Goal: Task Accomplishment & Management: Use online tool/utility

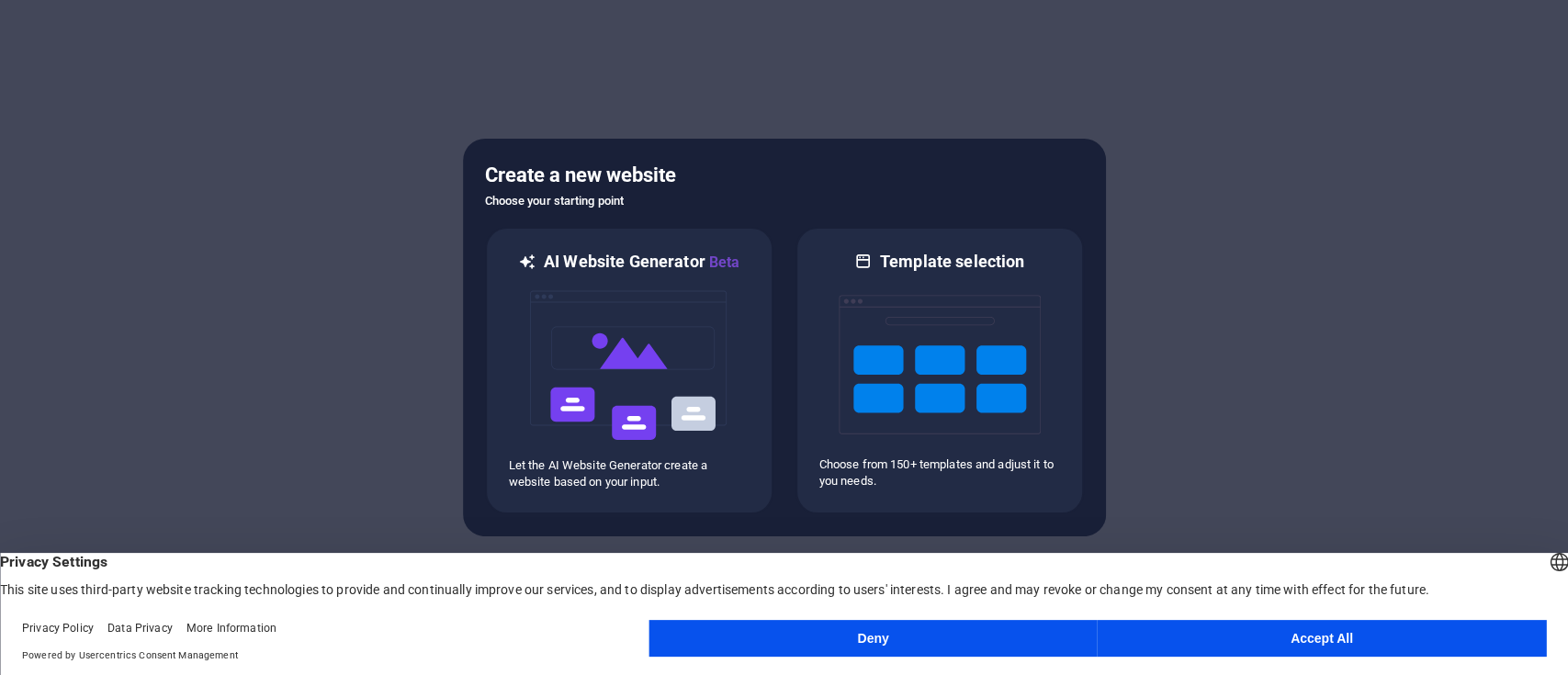
click at [1338, 635] on button "Accept All" at bounding box center [1322, 638] width 448 height 37
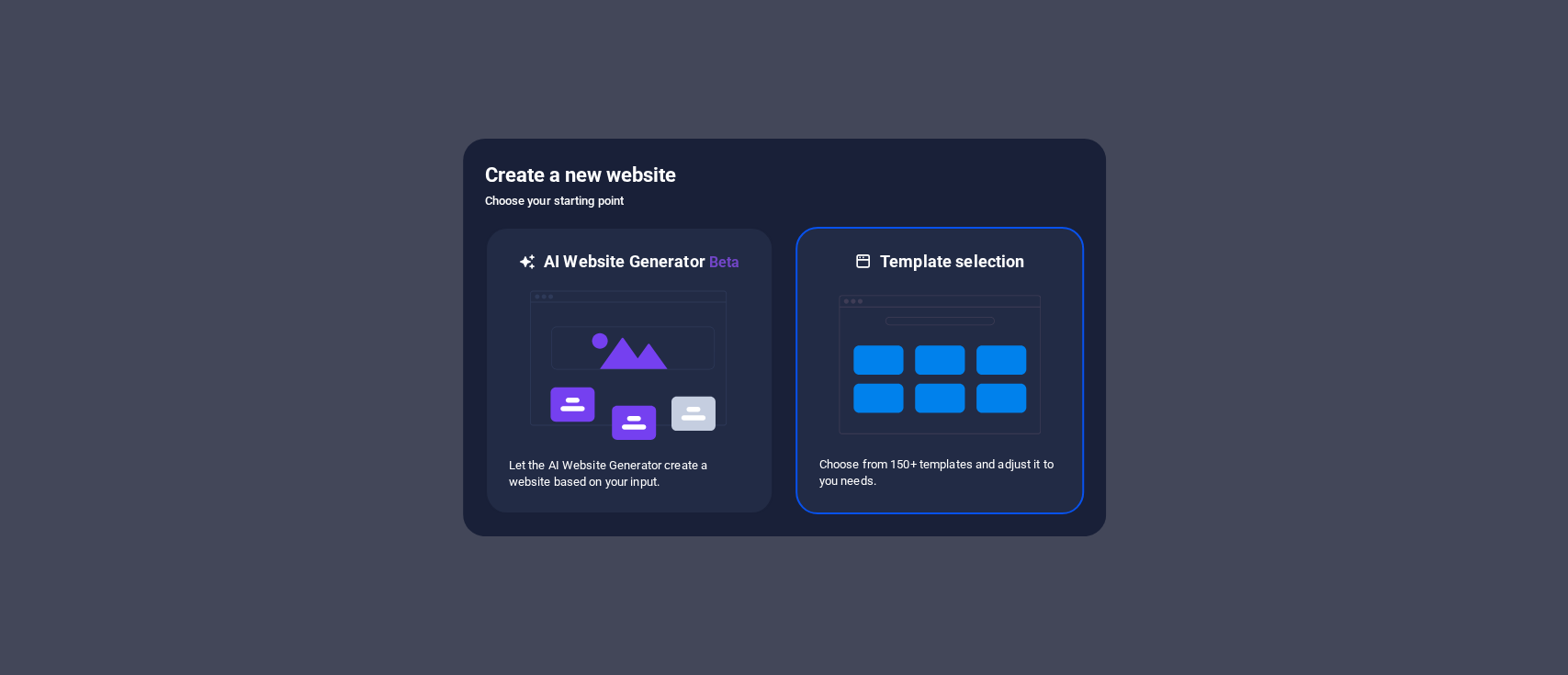
click at [937, 294] on img at bounding box center [939, 364] width 202 height 183
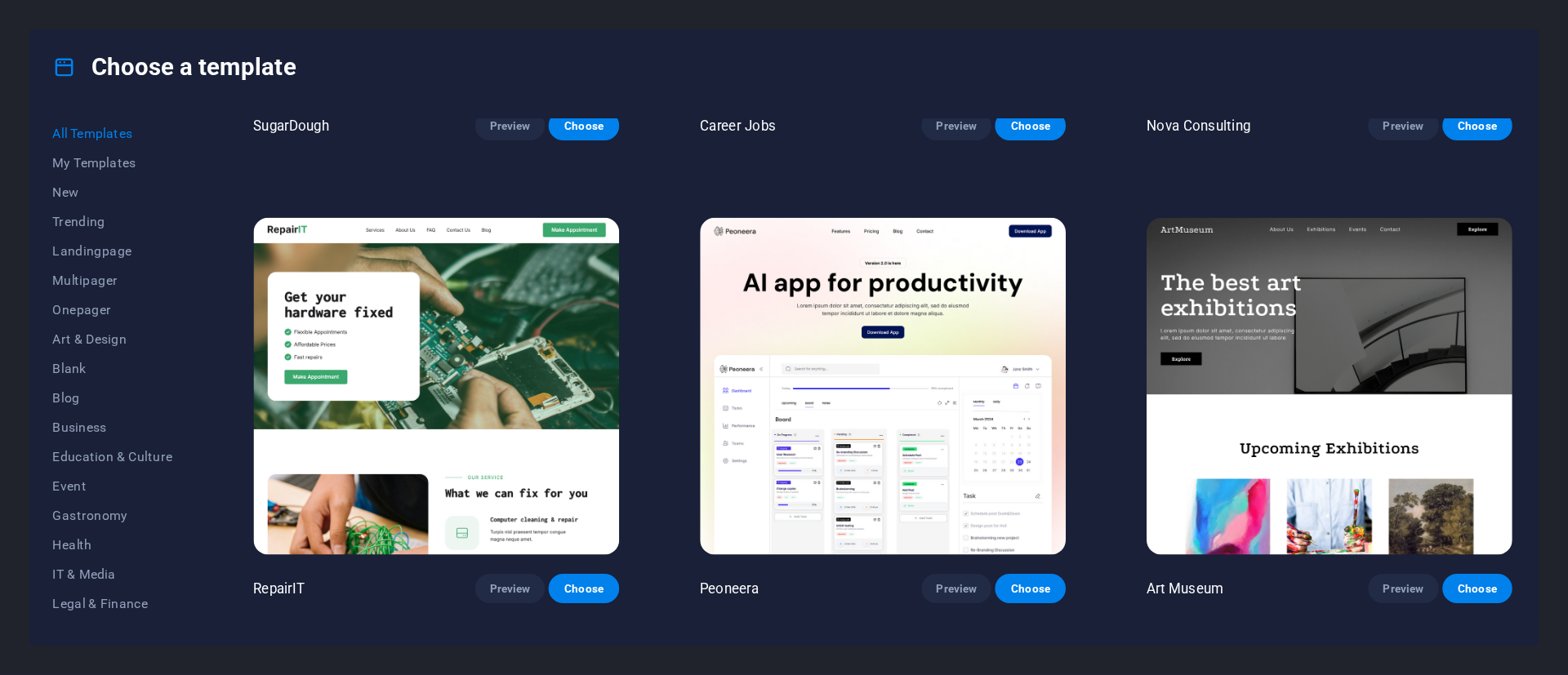
scroll to position [544, 0]
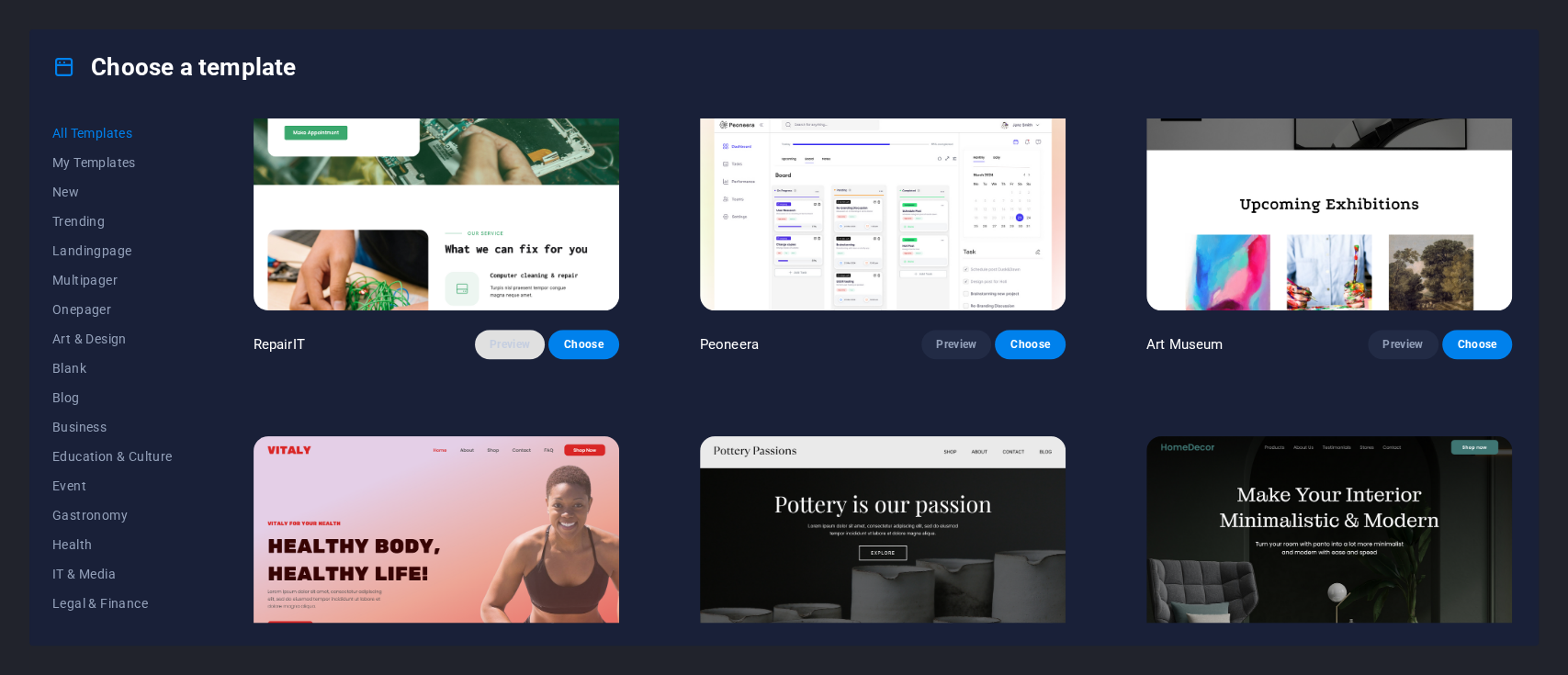
click at [506, 340] on span "Preview" at bounding box center [510, 344] width 41 height 14
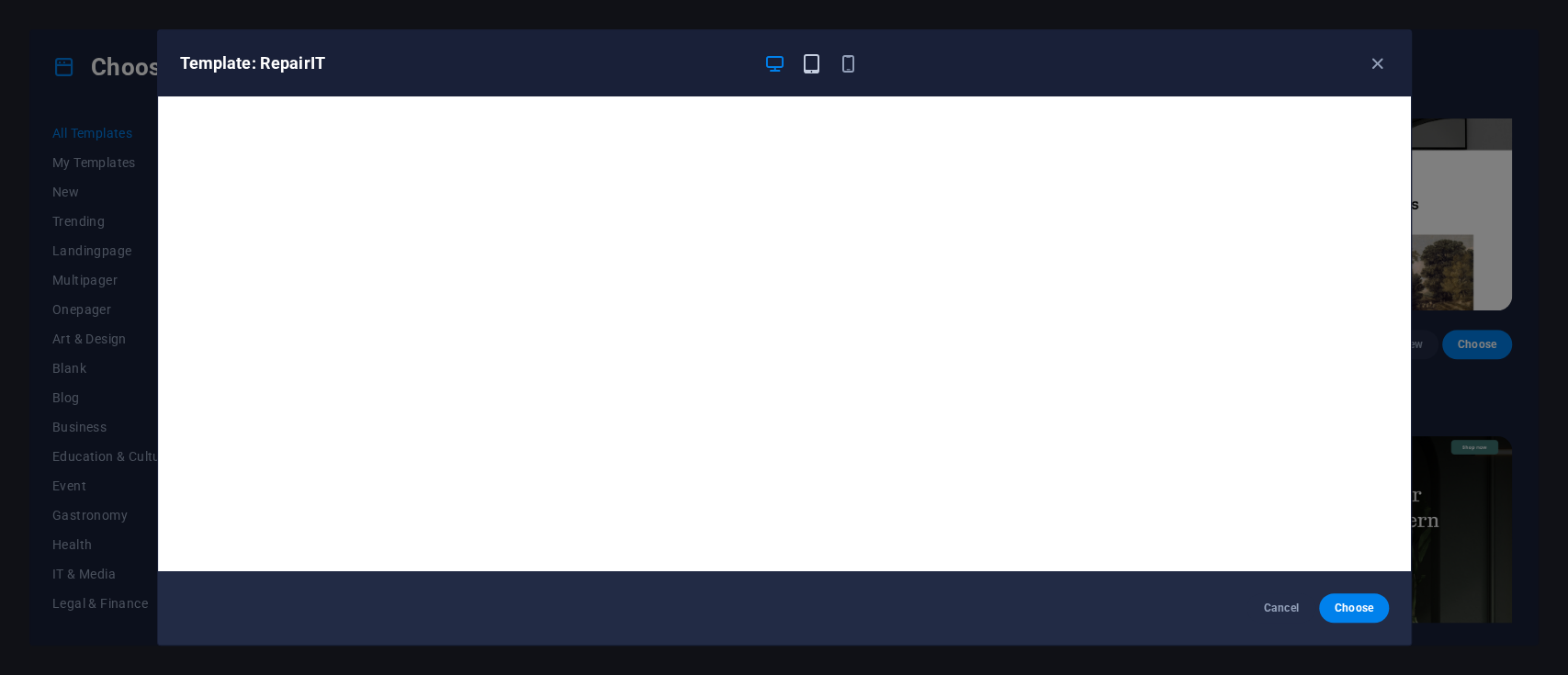
click at [807, 68] on icon "button" at bounding box center [812, 64] width 21 height 21
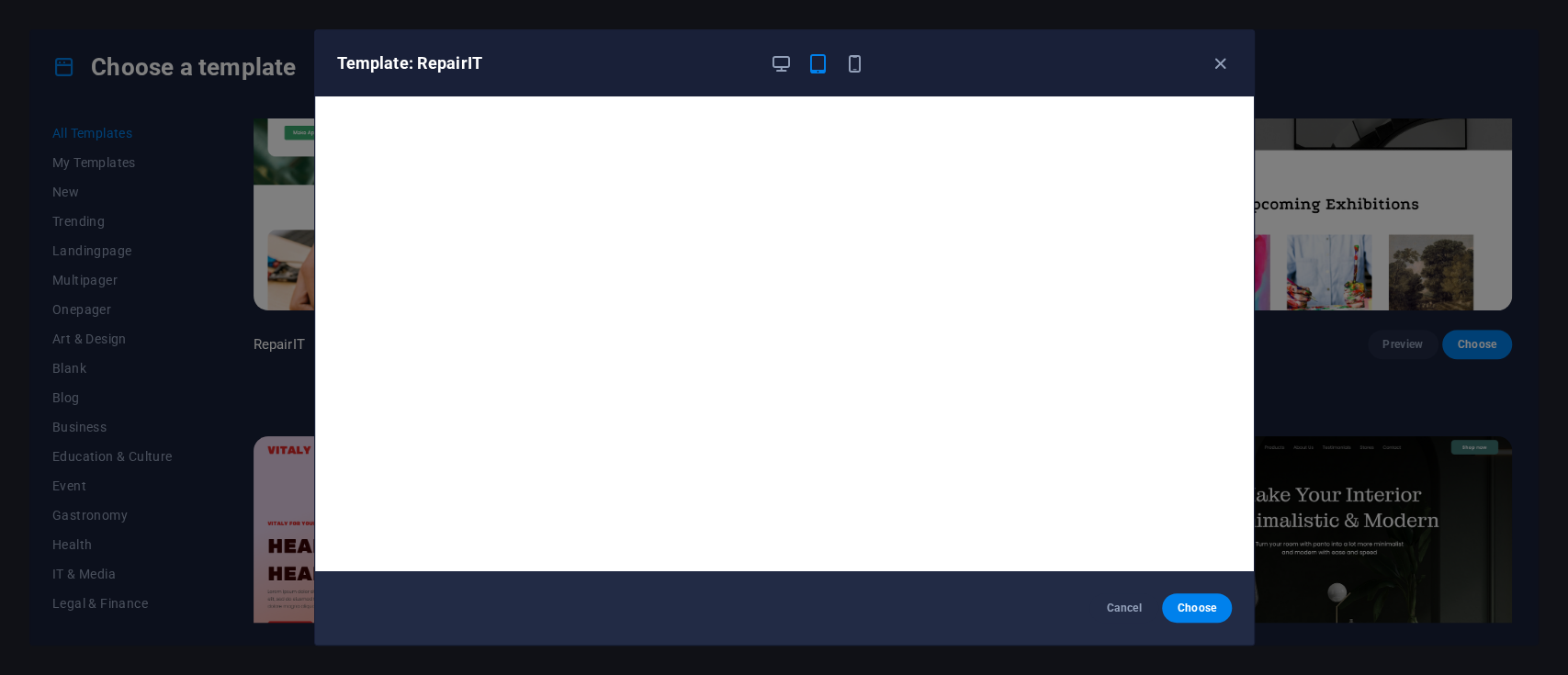
click at [842, 56] on div at bounding box center [818, 63] width 96 height 22
click at [853, 66] on icon "button" at bounding box center [855, 64] width 21 height 21
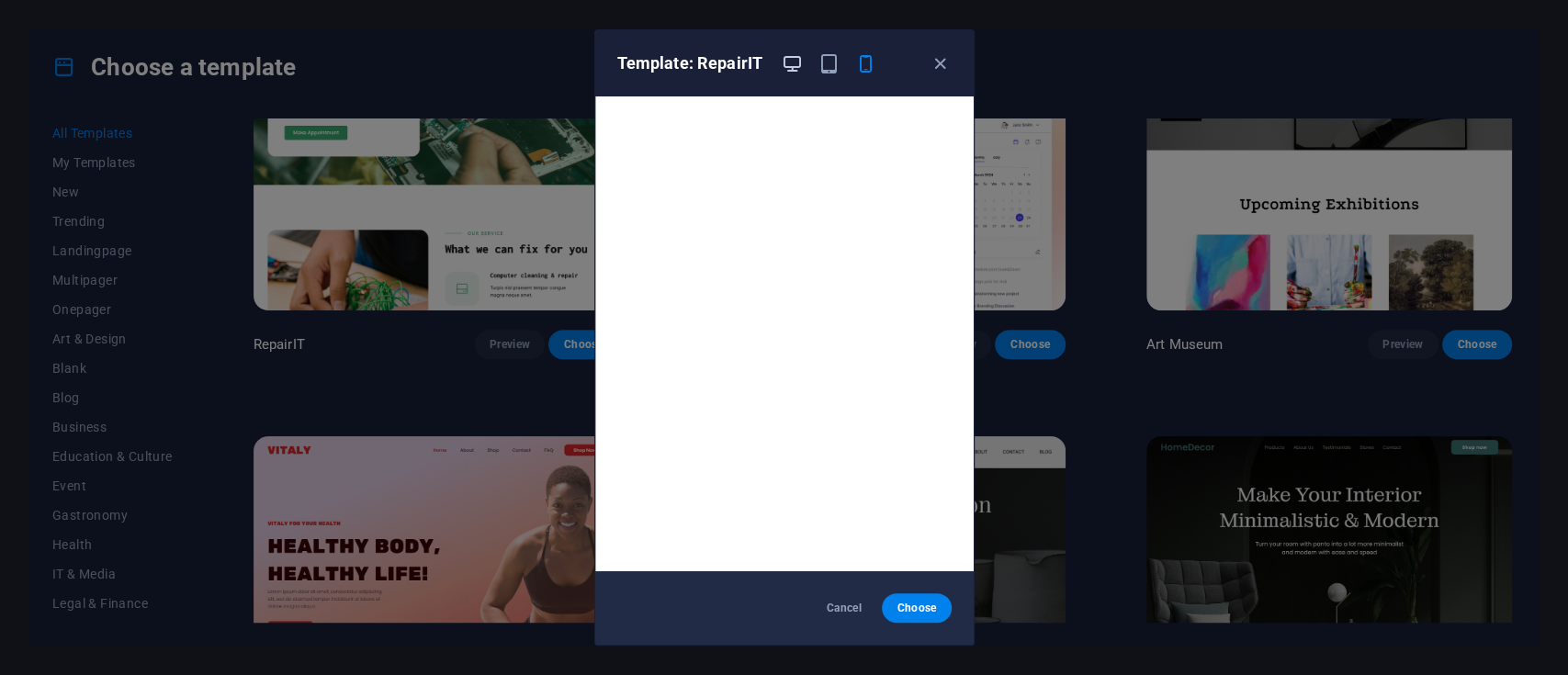
click at [785, 56] on icon "button" at bounding box center [792, 64] width 21 height 21
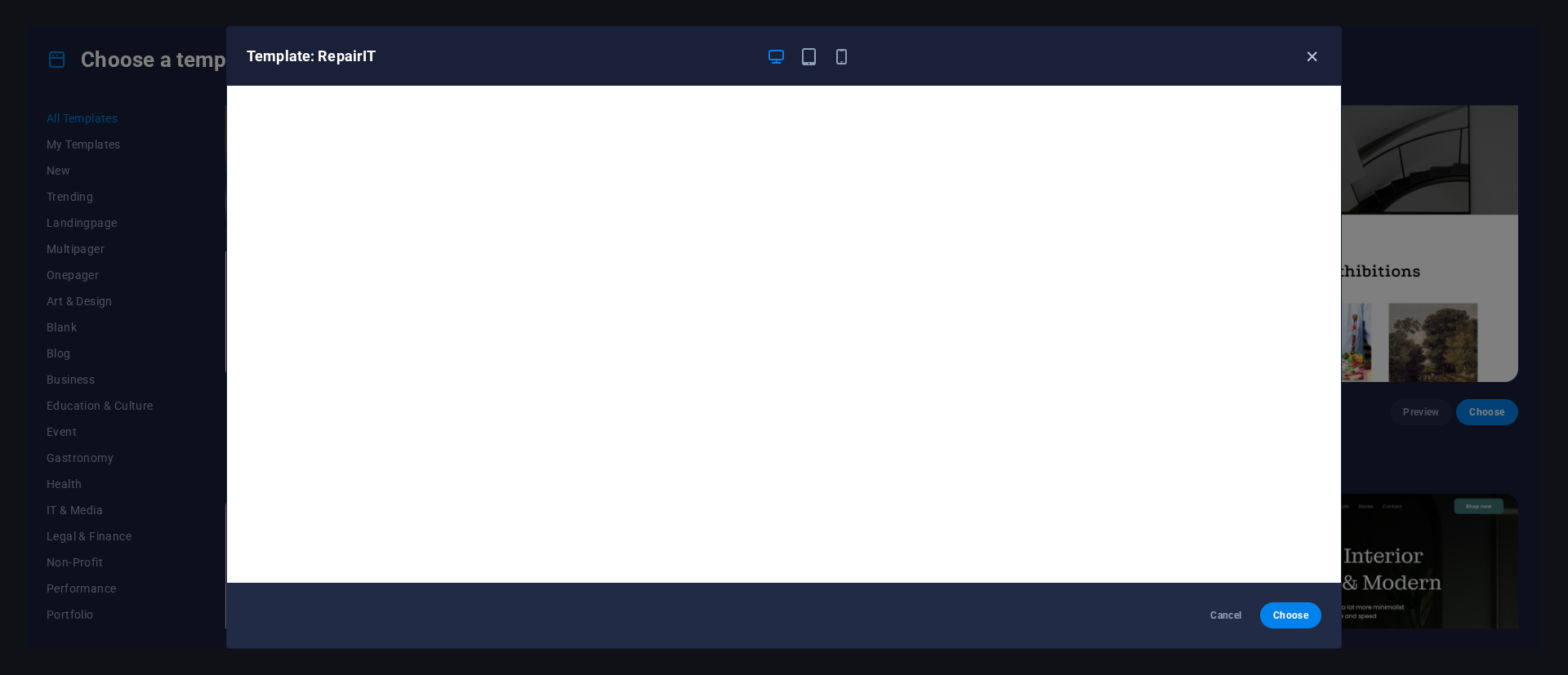
click at [1315, 58] on icon "button" at bounding box center [1312, 57] width 19 height 19
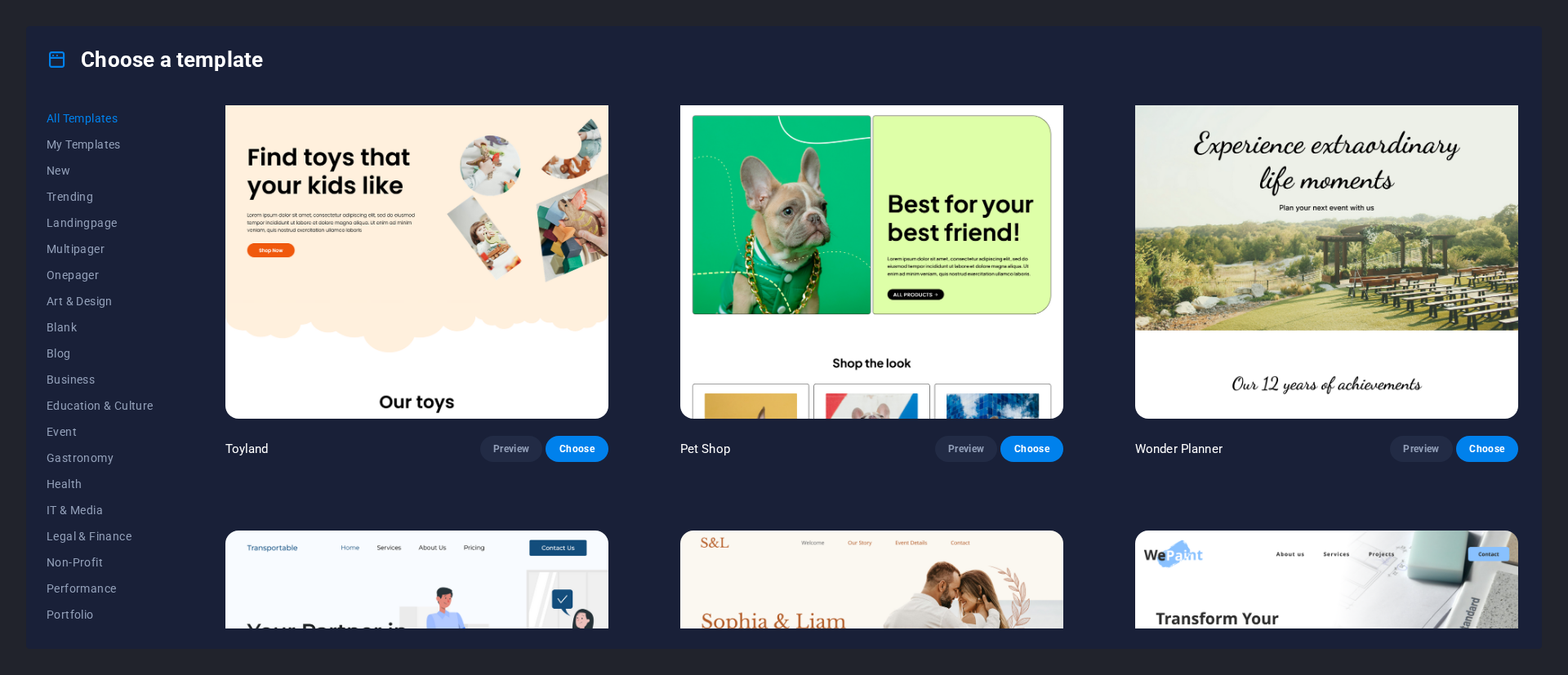
scroll to position [1279, 0]
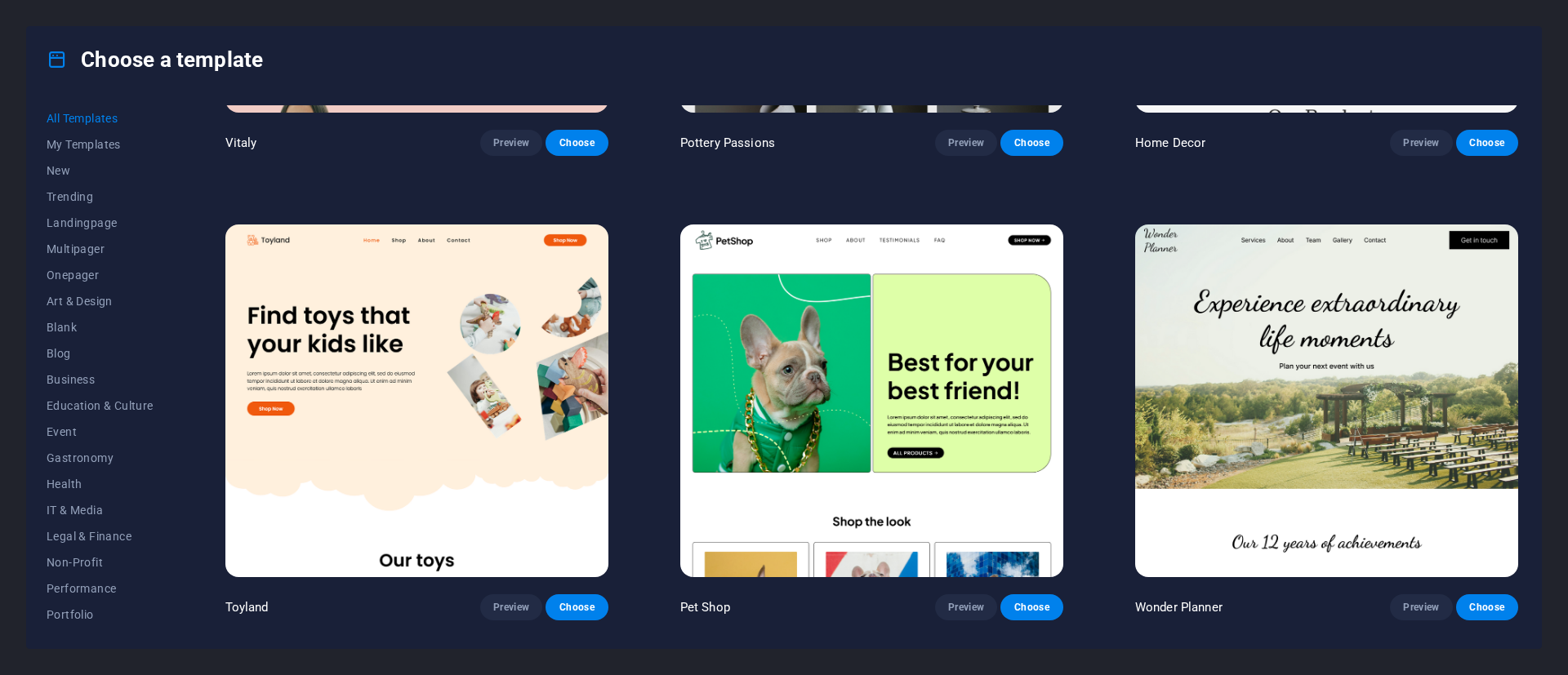
click at [508, 364] on img at bounding box center [416, 401] width 383 height 353
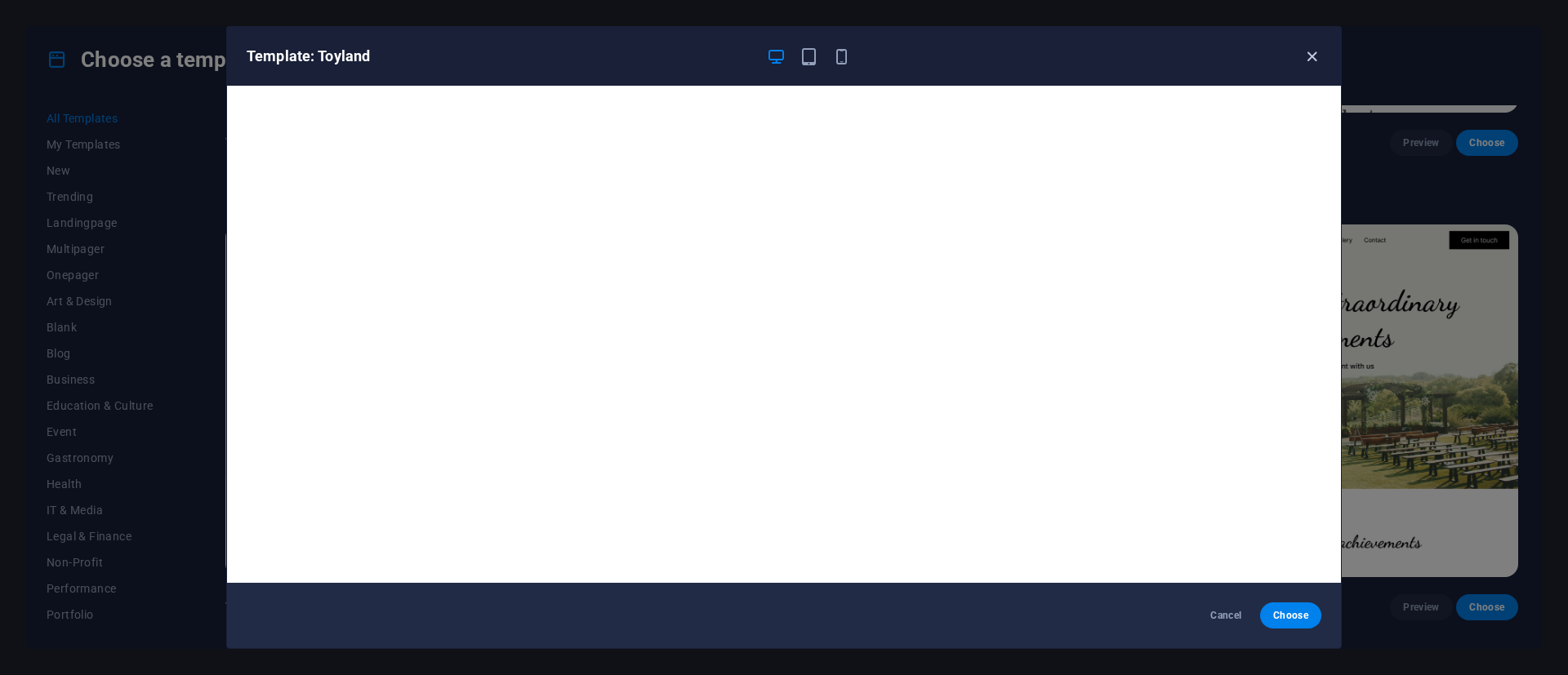
click at [1310, 63] on icon "button" at bounding box center [1312, 57] width 19 height 19
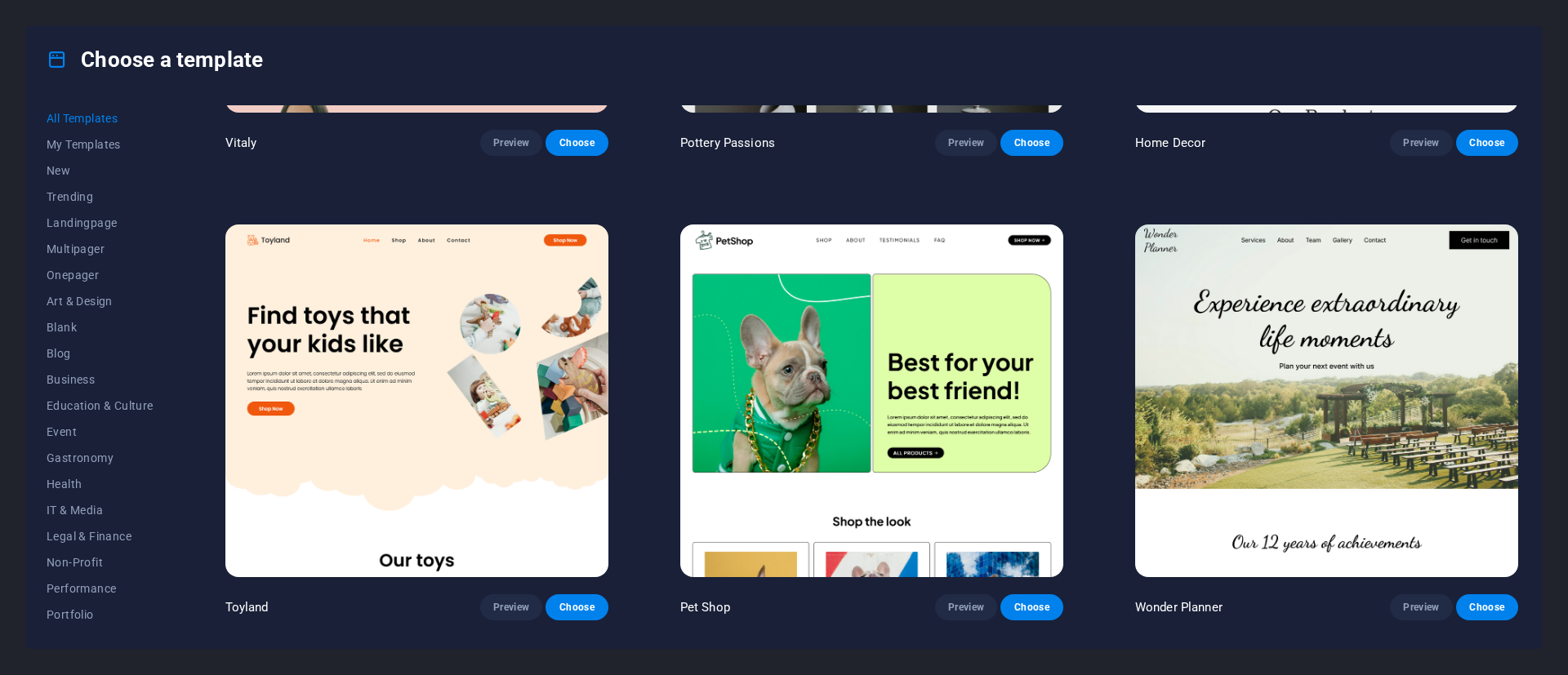
click at [1228, 380] on img at bounding box center [1327, 401] width 383 height 353
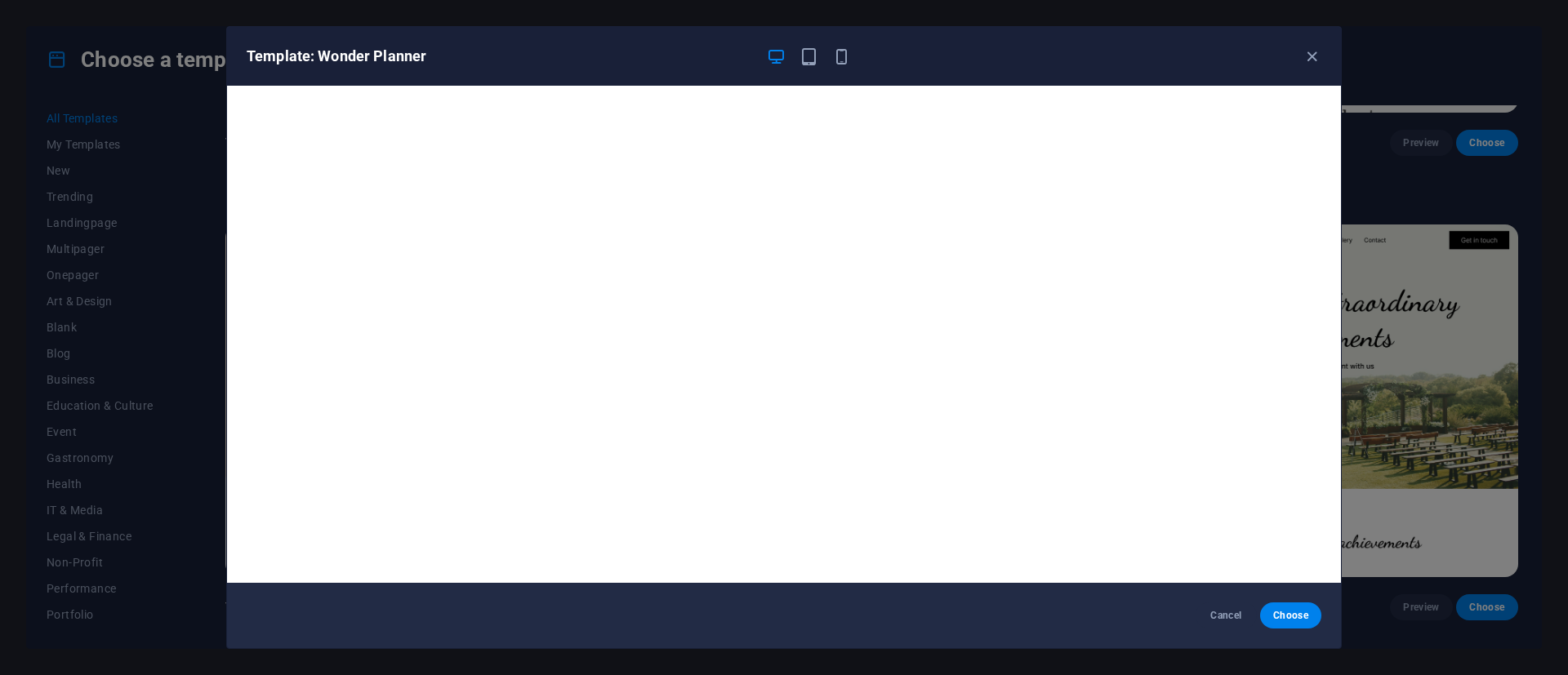
drag, startPoint x: 1310, startPoint y: 61, endPoint x: 1284, endPoint y: 90, distance: 38.9
click at [1310, 62] on icon "button" at bounding box center [1312, 57] width 19 height 19
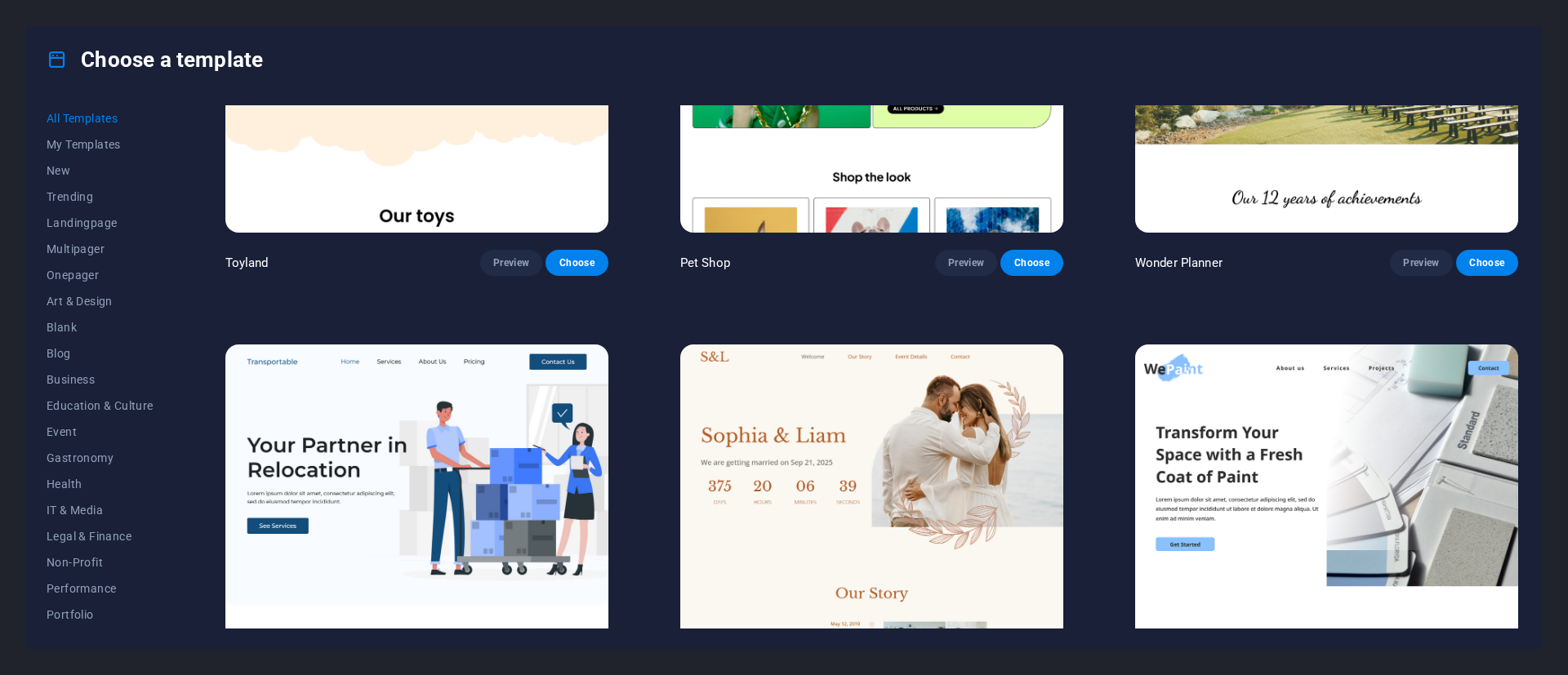
scroll to position [1646, 0]
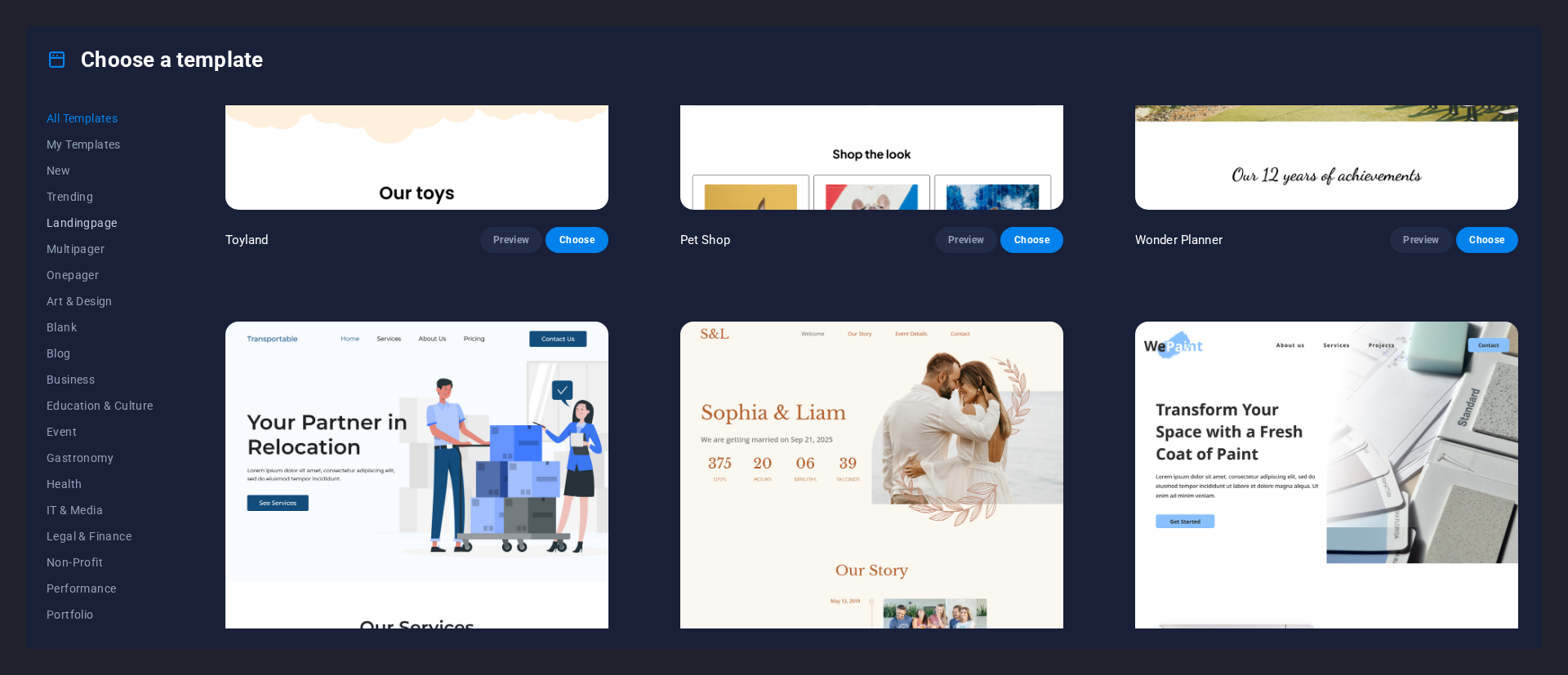
click at [102, 225] on span "Landingpage" at bounding box center [100, 222] width 107 height 13
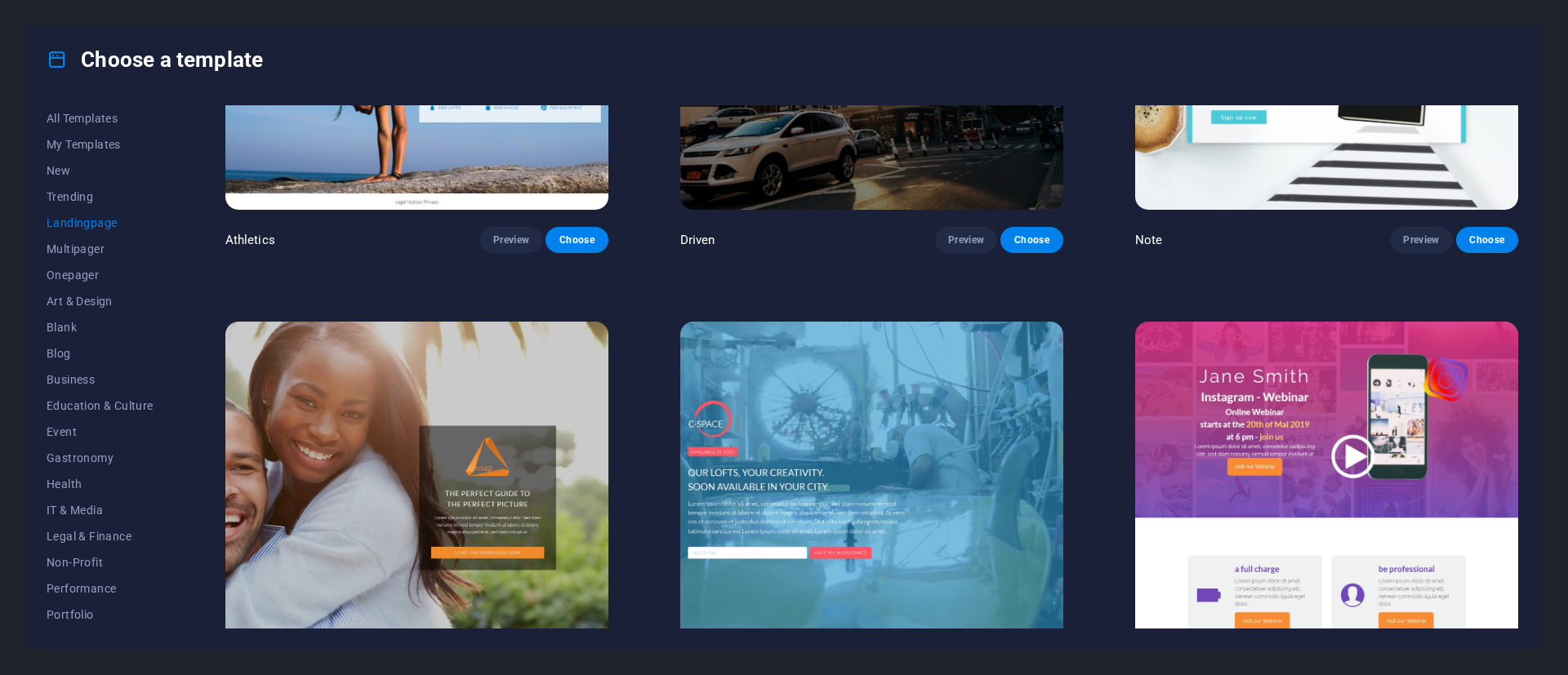
scroll to position [1279, 0]
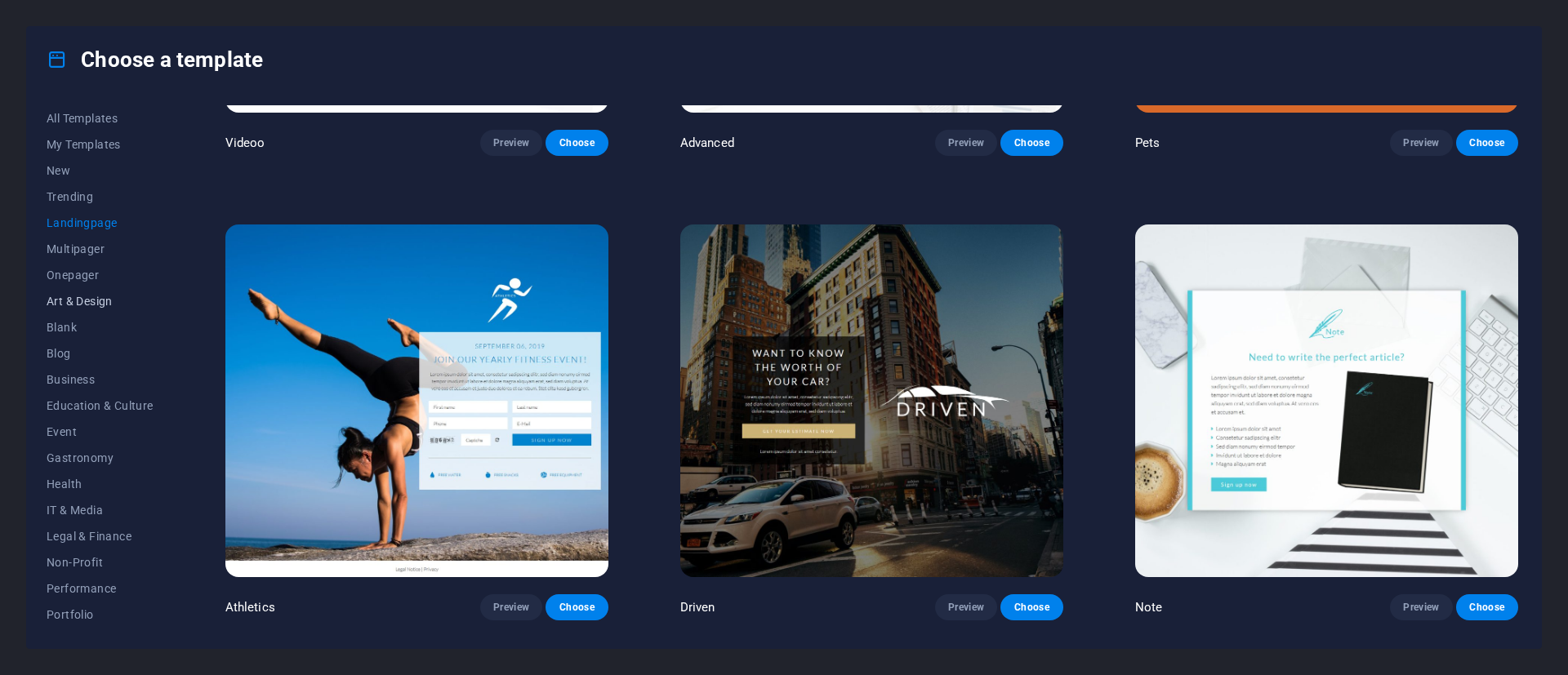
click at [80, 307] on span "Art & Design" at bounding box center [100, 301] width 107 height 13
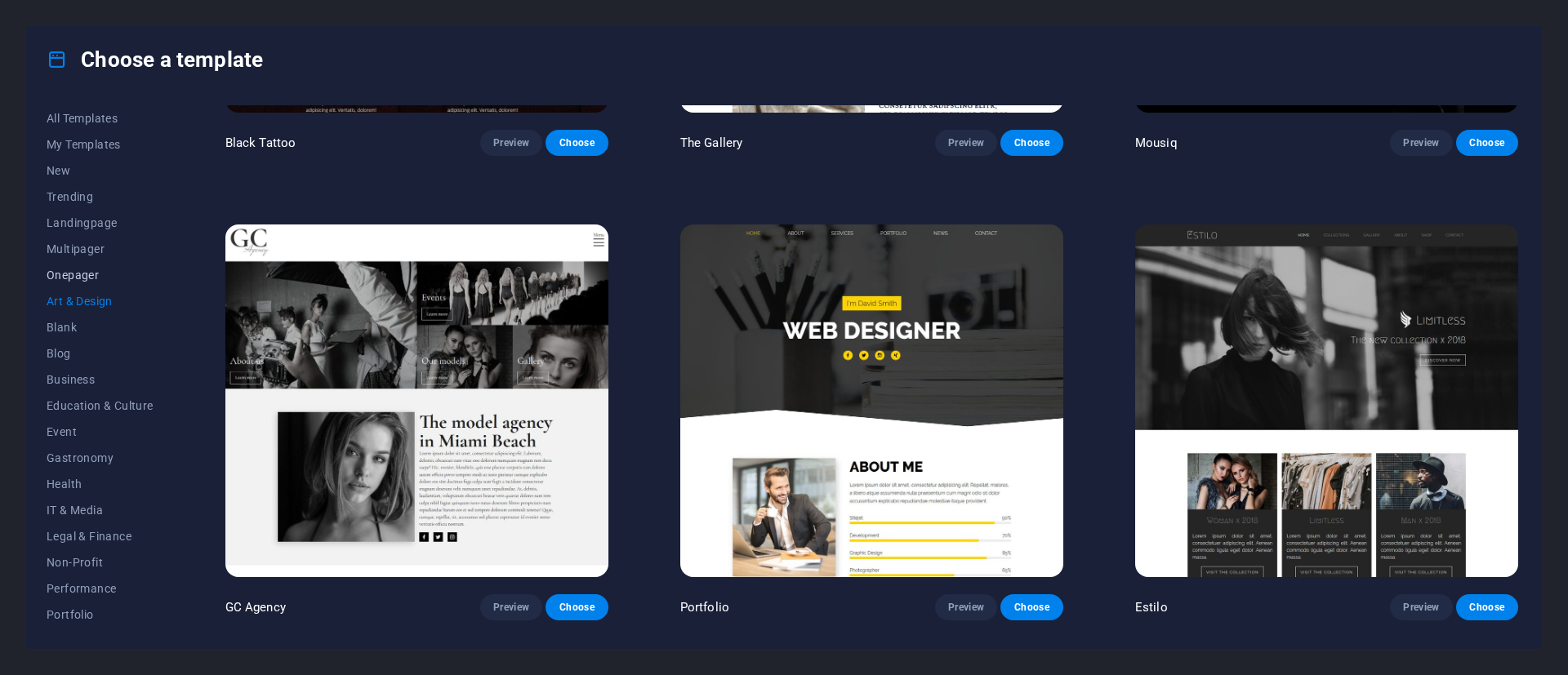
click at [80, 274] on span "Onepager" at bounding box center [100, 275] width 107 height 13
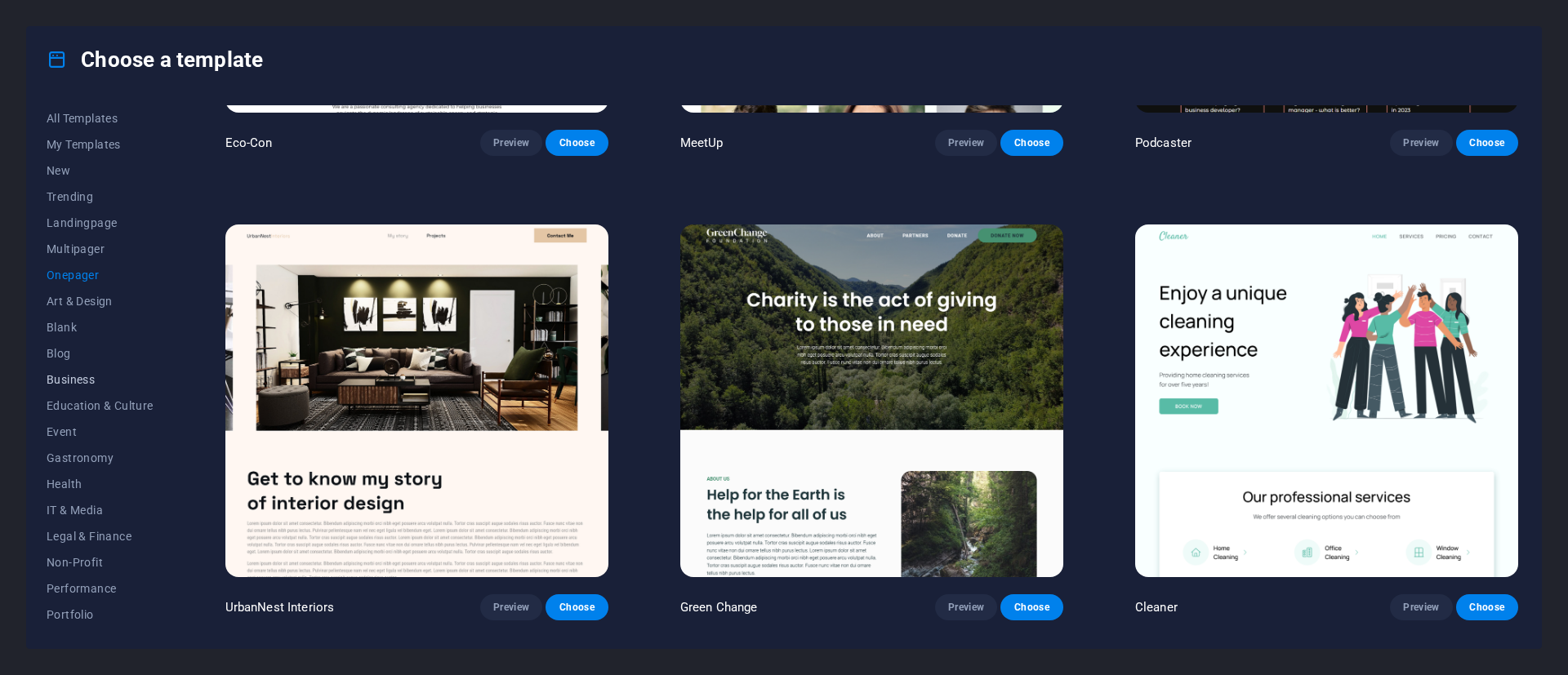
click at [88, 379] on span "Business" at bounding box center [100, 380] width 107 height 13
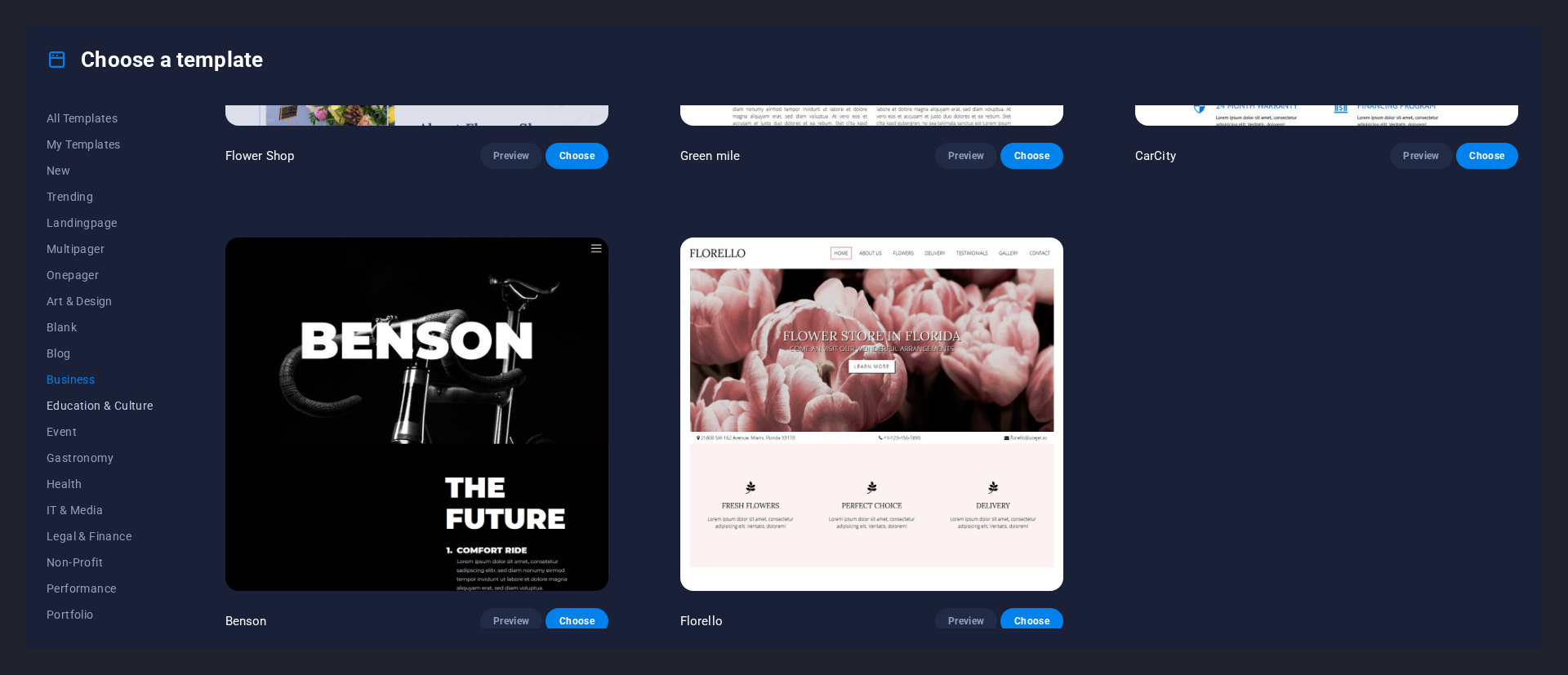
click at [125, 395] on button "Education & Culture" at bounding box center [100, 405] width 107 height 26
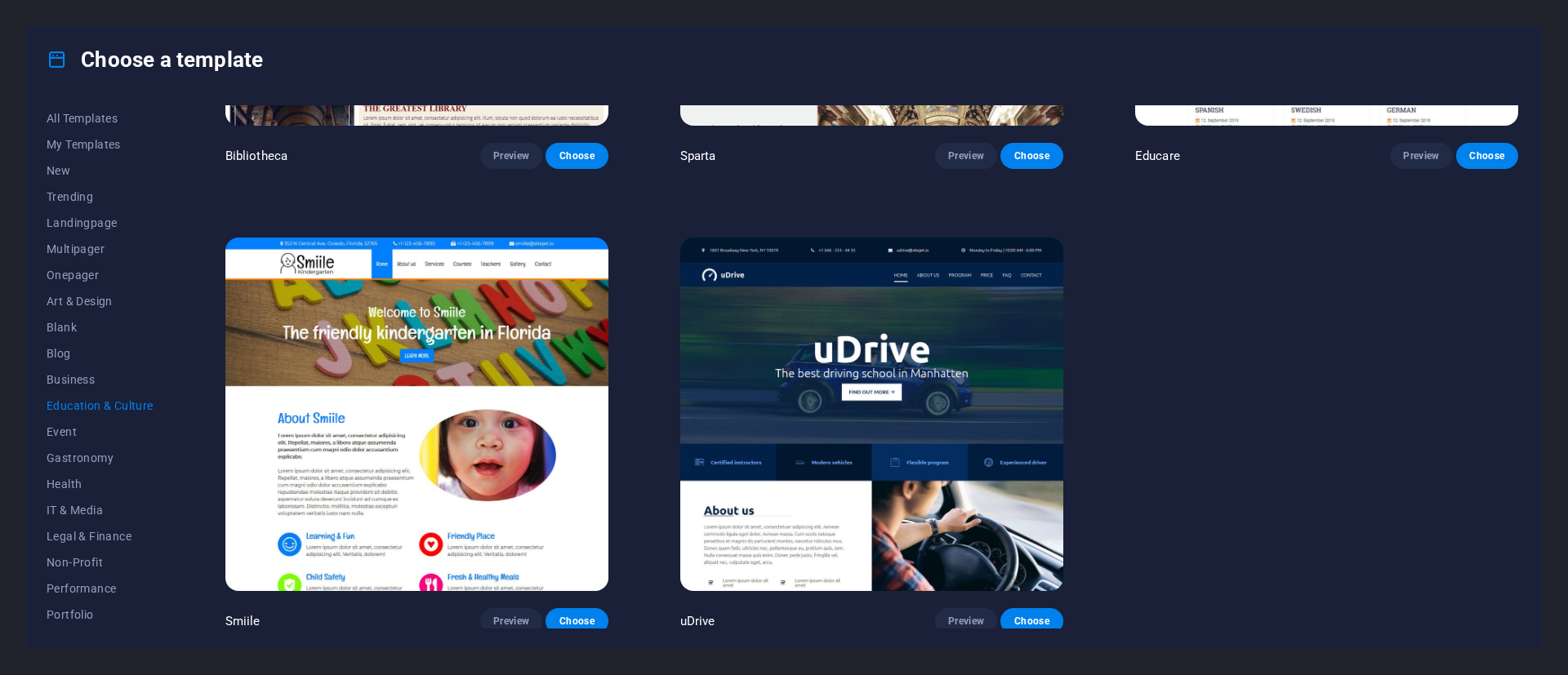
click at [498, 368] on img at bounding box center [416, 414] width 383 height 353
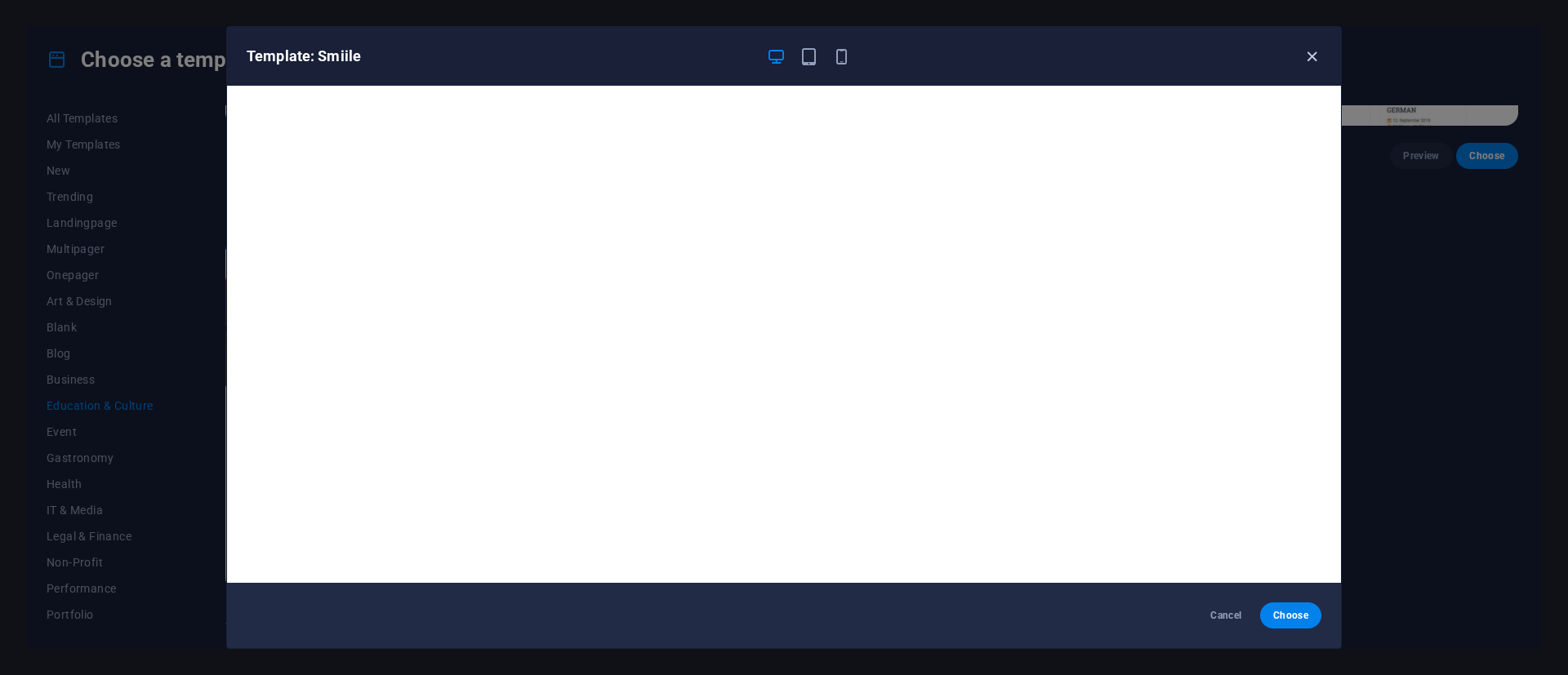
click at [1314, 58] on icon "button" at bounding box center [1312, 57] width 19 height 19
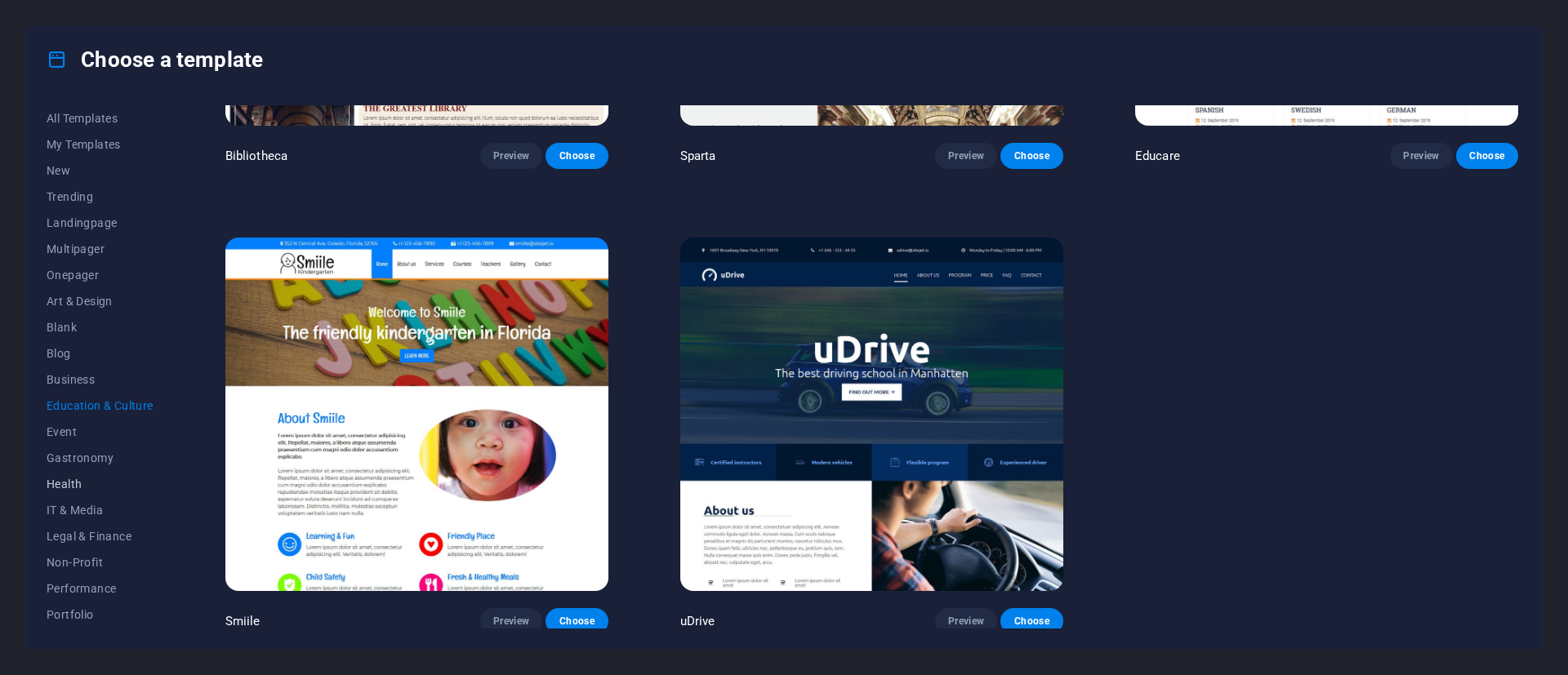
click at [73, 488] on span "Health" at bounding box center [100, 483] width 107 height 13
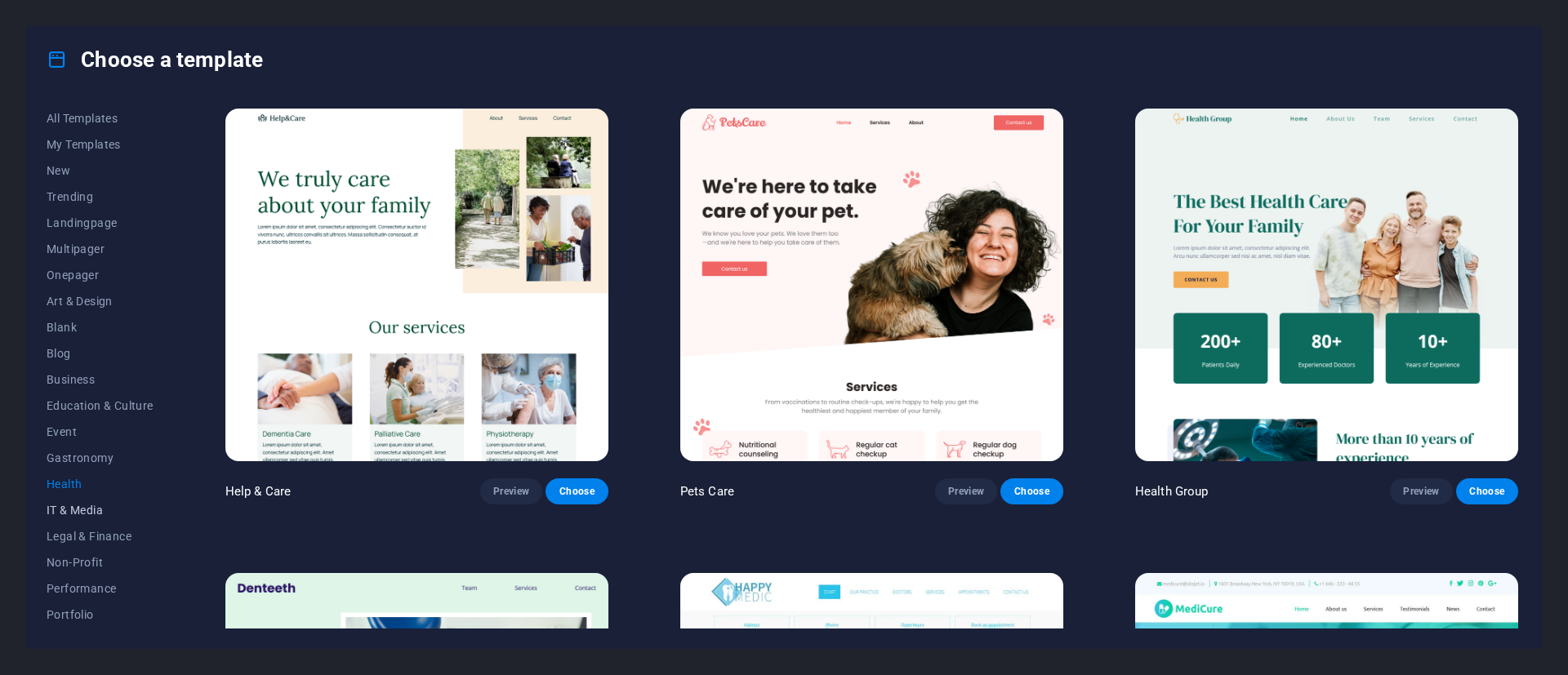
click at [96, 508] on span "IT & Media" at bounding box center [100, 510] width 107 height 13
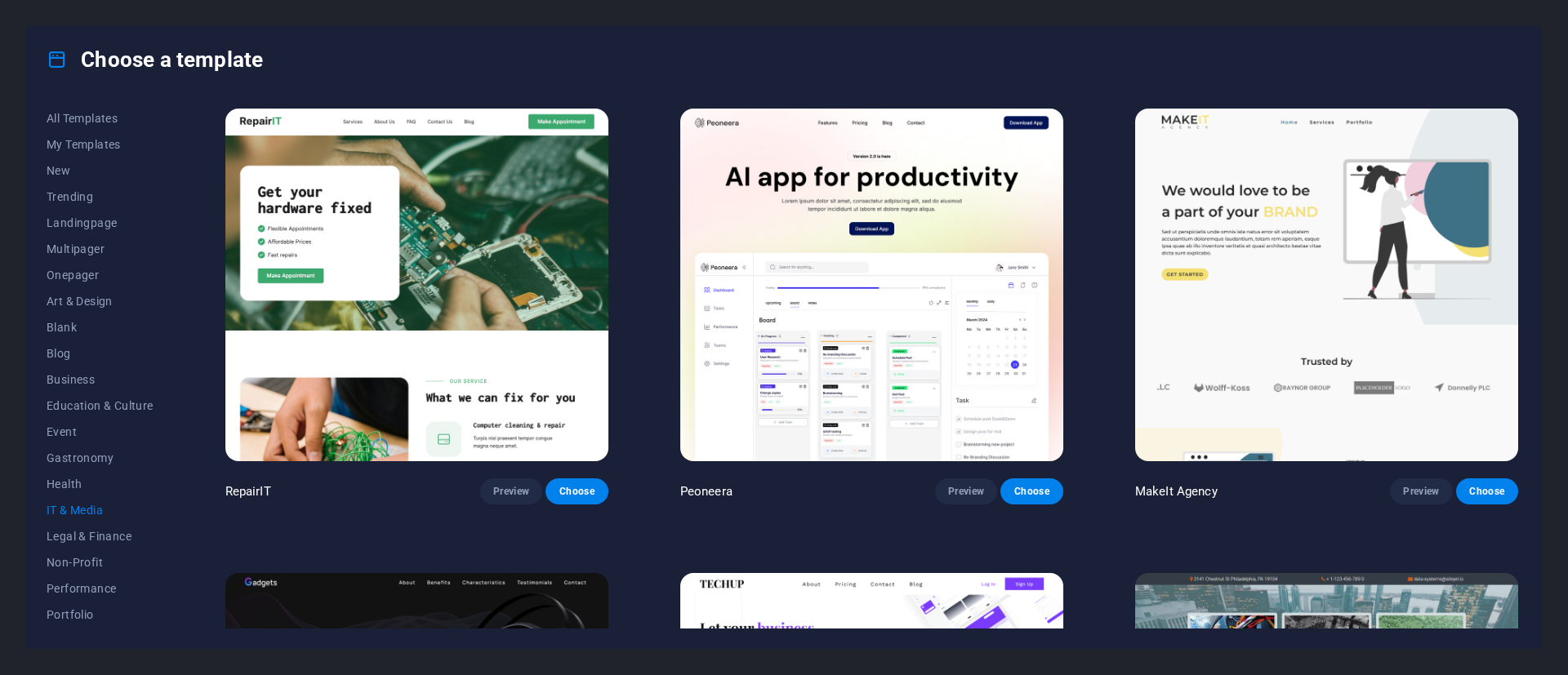
scroll to position [123, 0]
click at [91, 421] on button "Legal & Finance" at bounding box center [100, 414] width 107 height 26
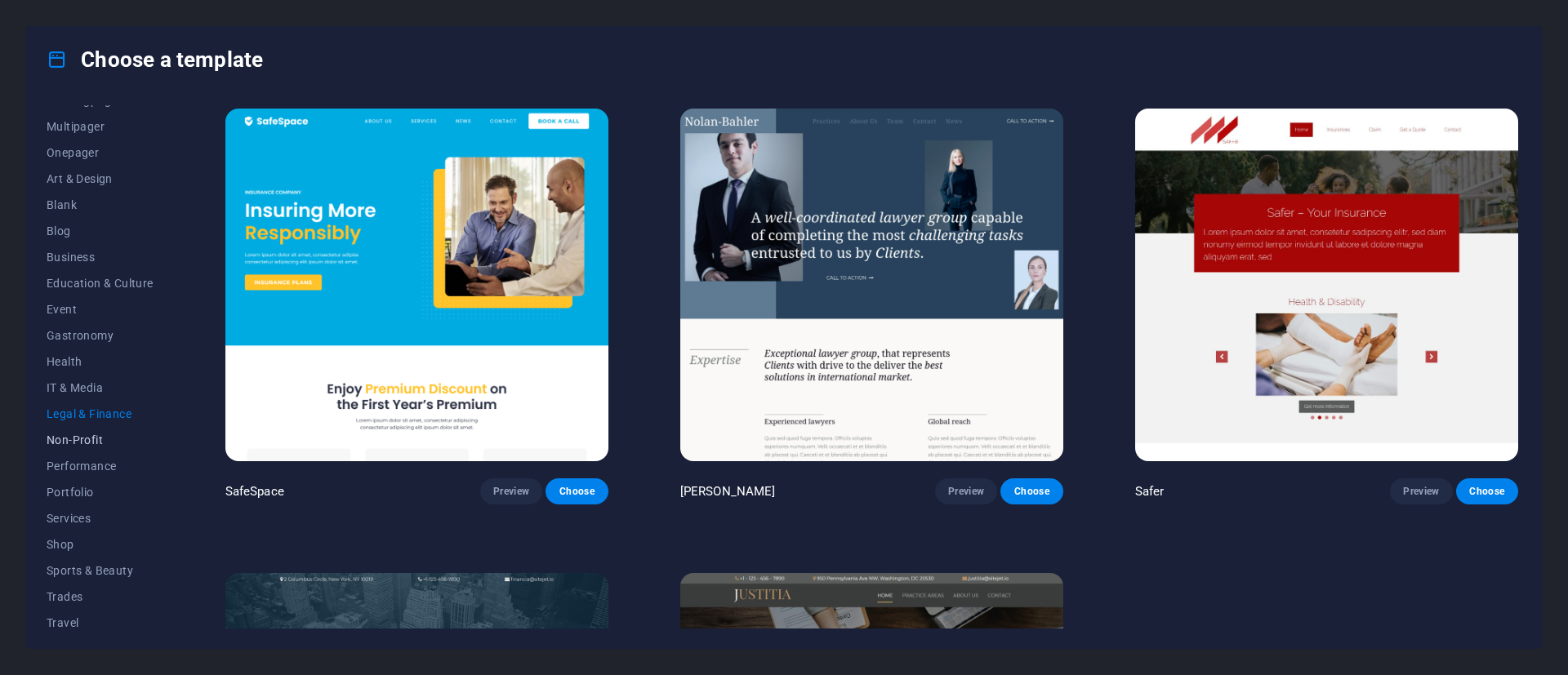
click at [82, 446] on span "Non-Profit" at bounding box center [100, 440] width 107 height 13
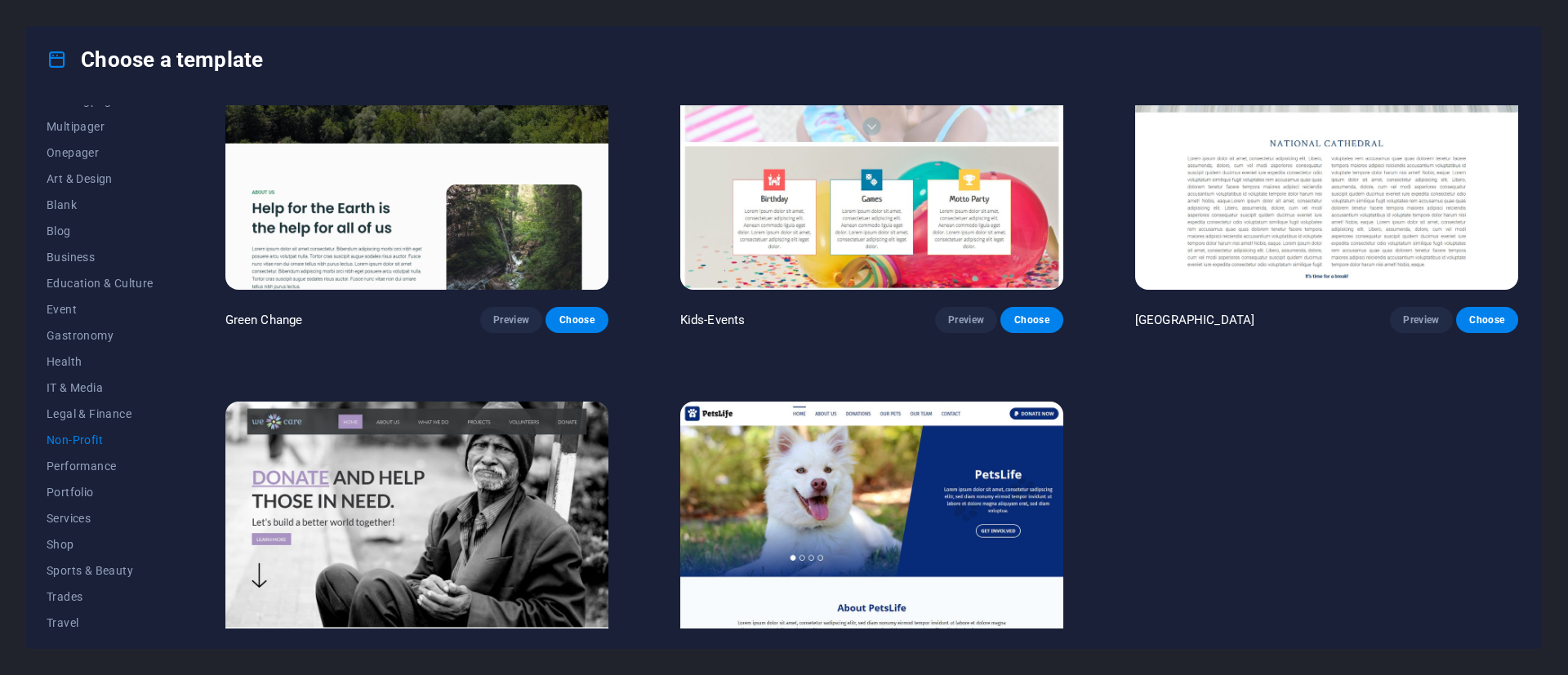
scroll to position [338, 0]
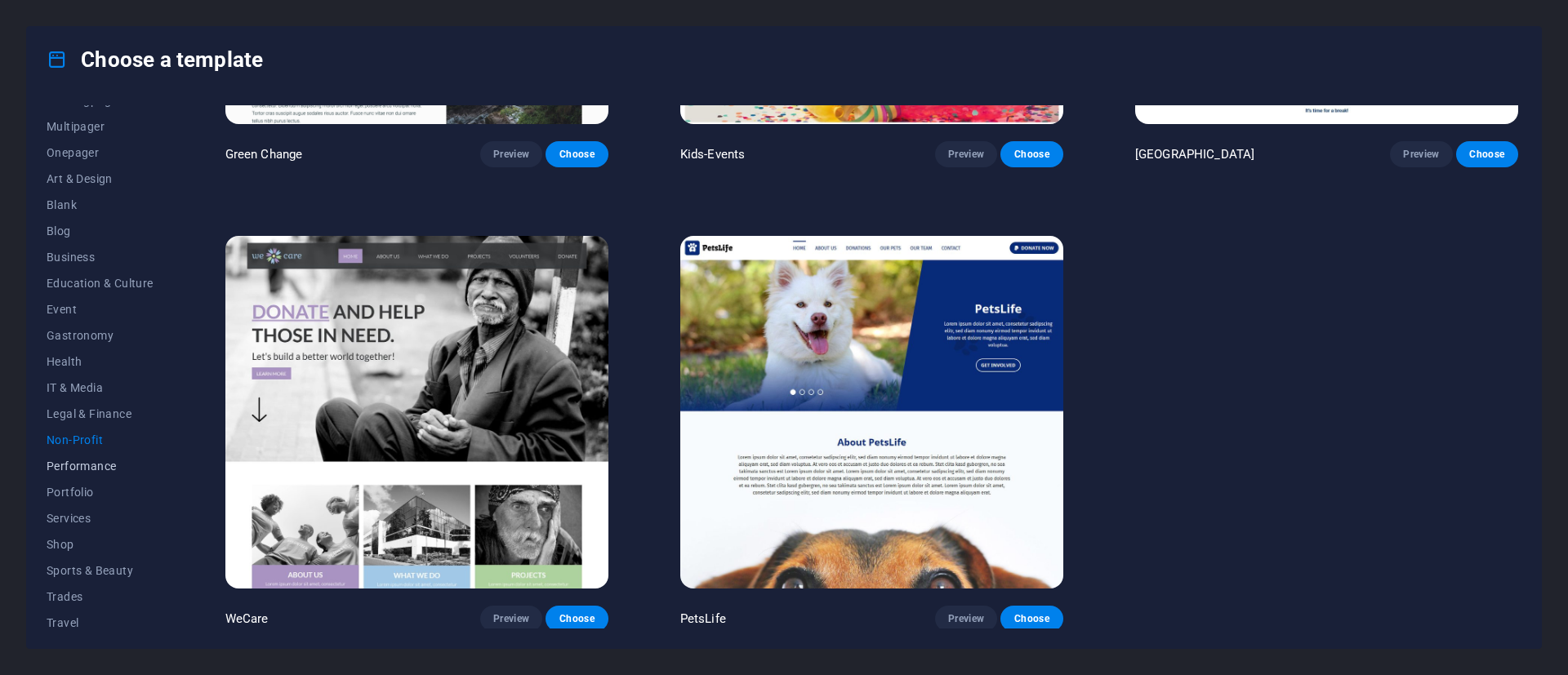
click at [104, 462] on span "Performance" at bounding box center [100, 465] width 107 height 13
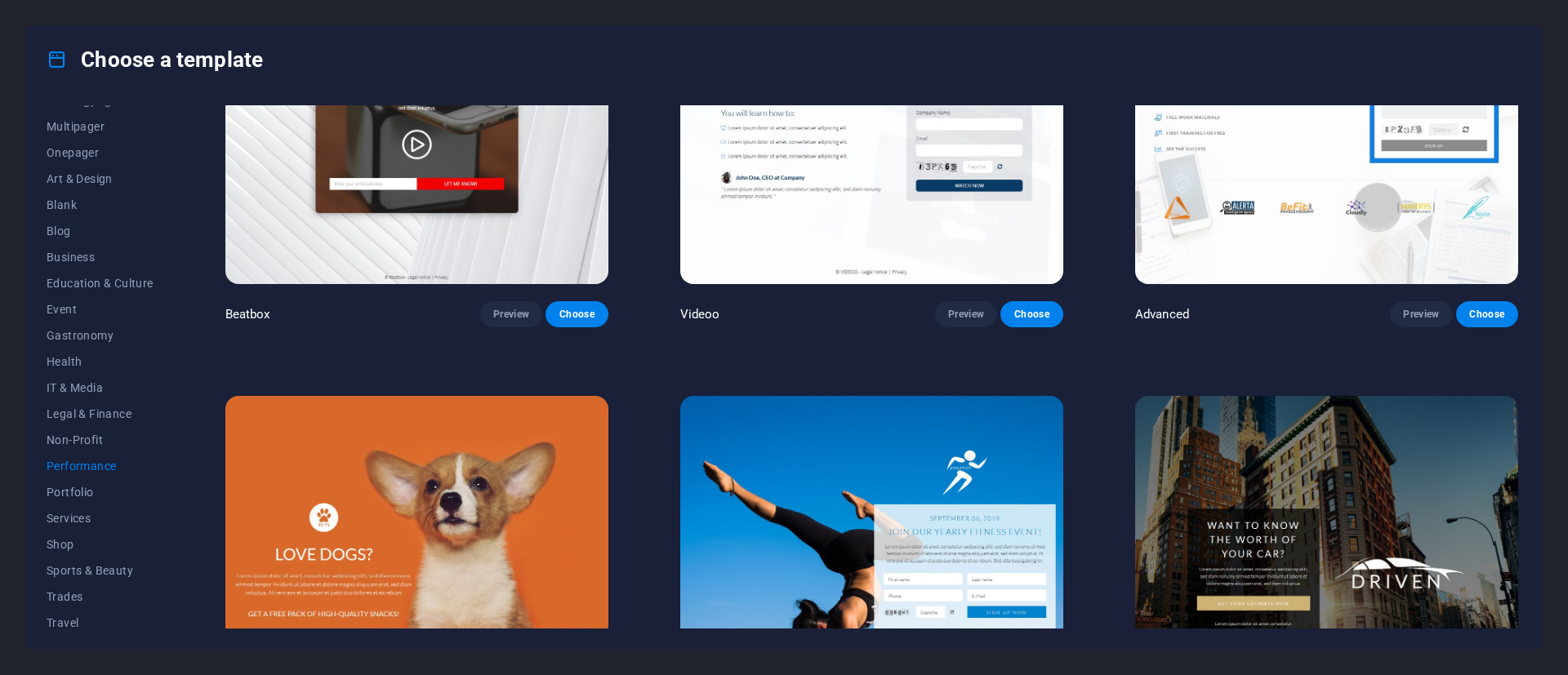
scroll to position [950, 0]
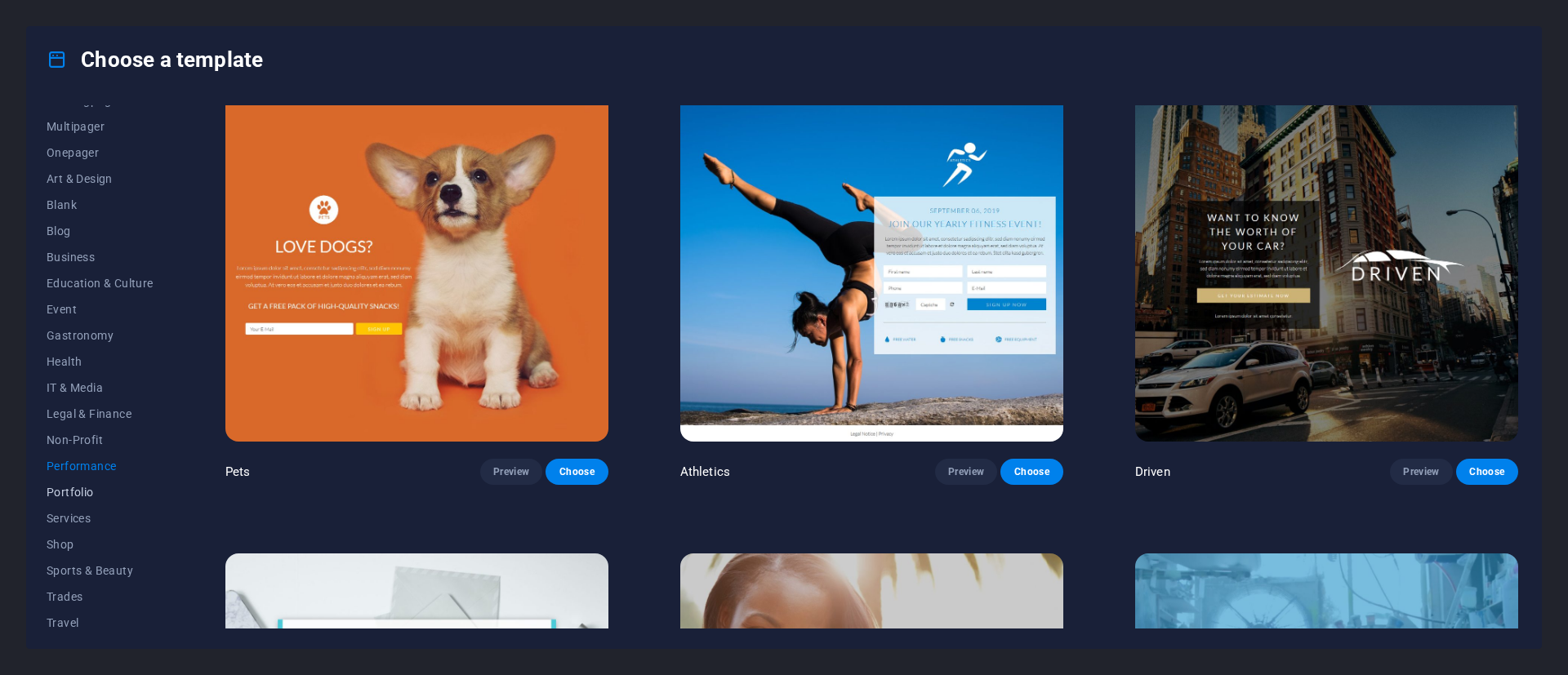
click at [75, 492] on span "Portfolio" at bounding box center [100, 492] width 107 height 13
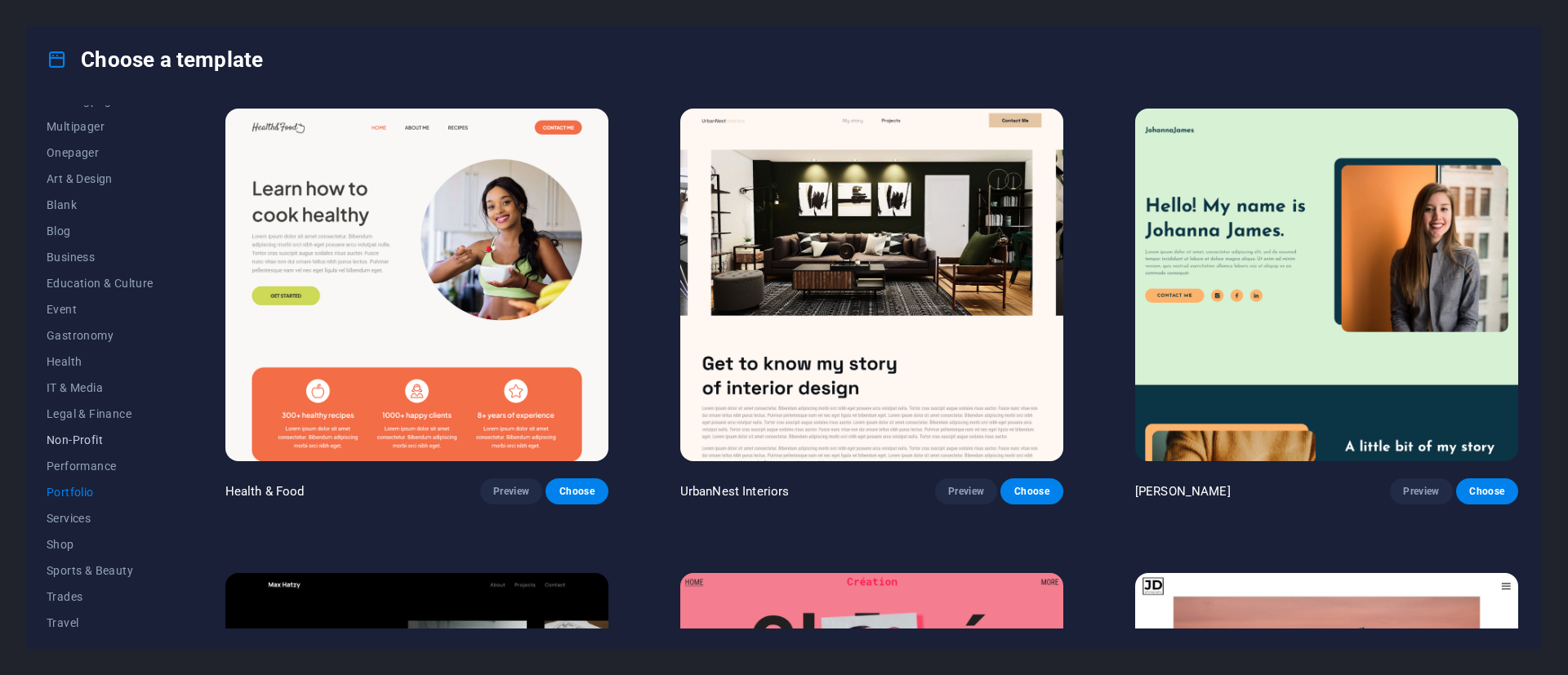
scroll to position [156, 0]
click at [75, 483] on span "Services" at bounding box center [100, 484] width 107 height 13
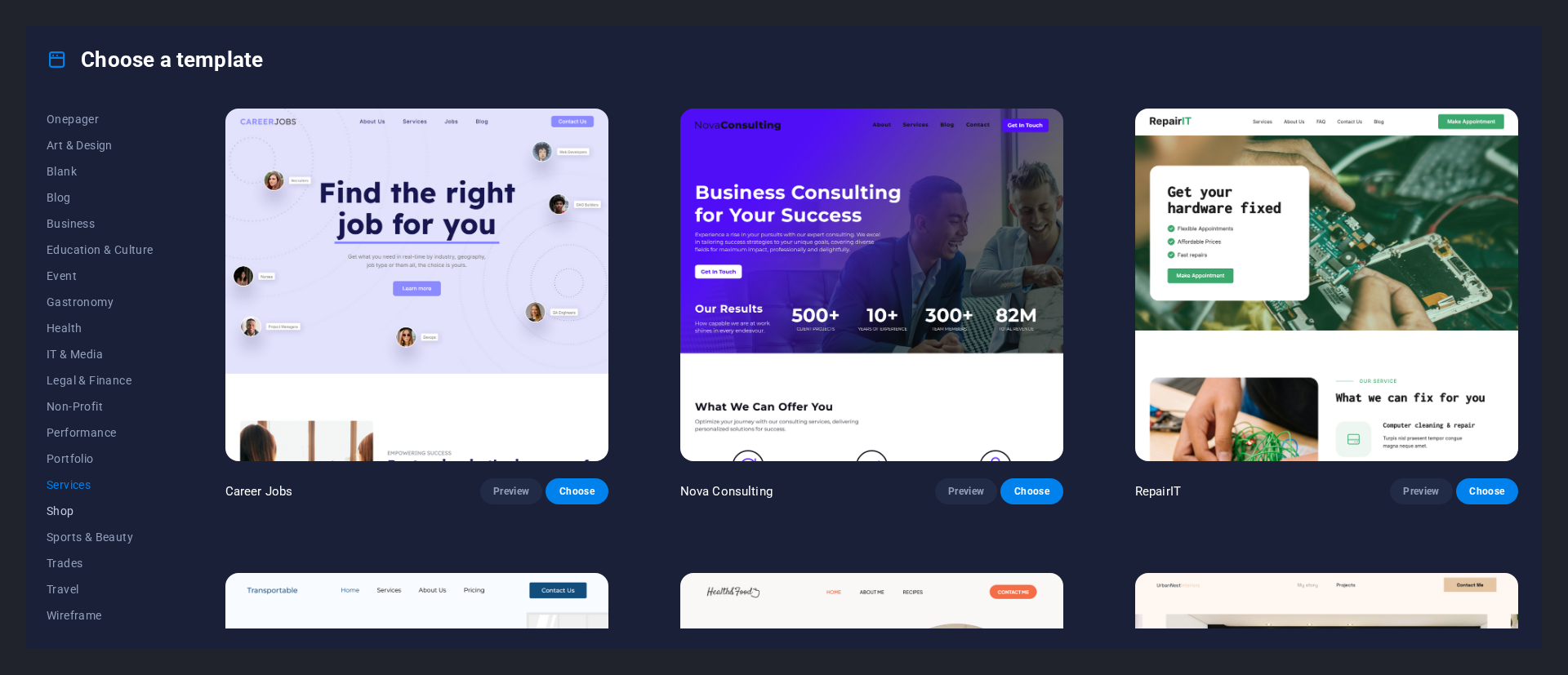
click at [60, 522] on button "Shop" at bounding box center [100, 511] width 107 height 26
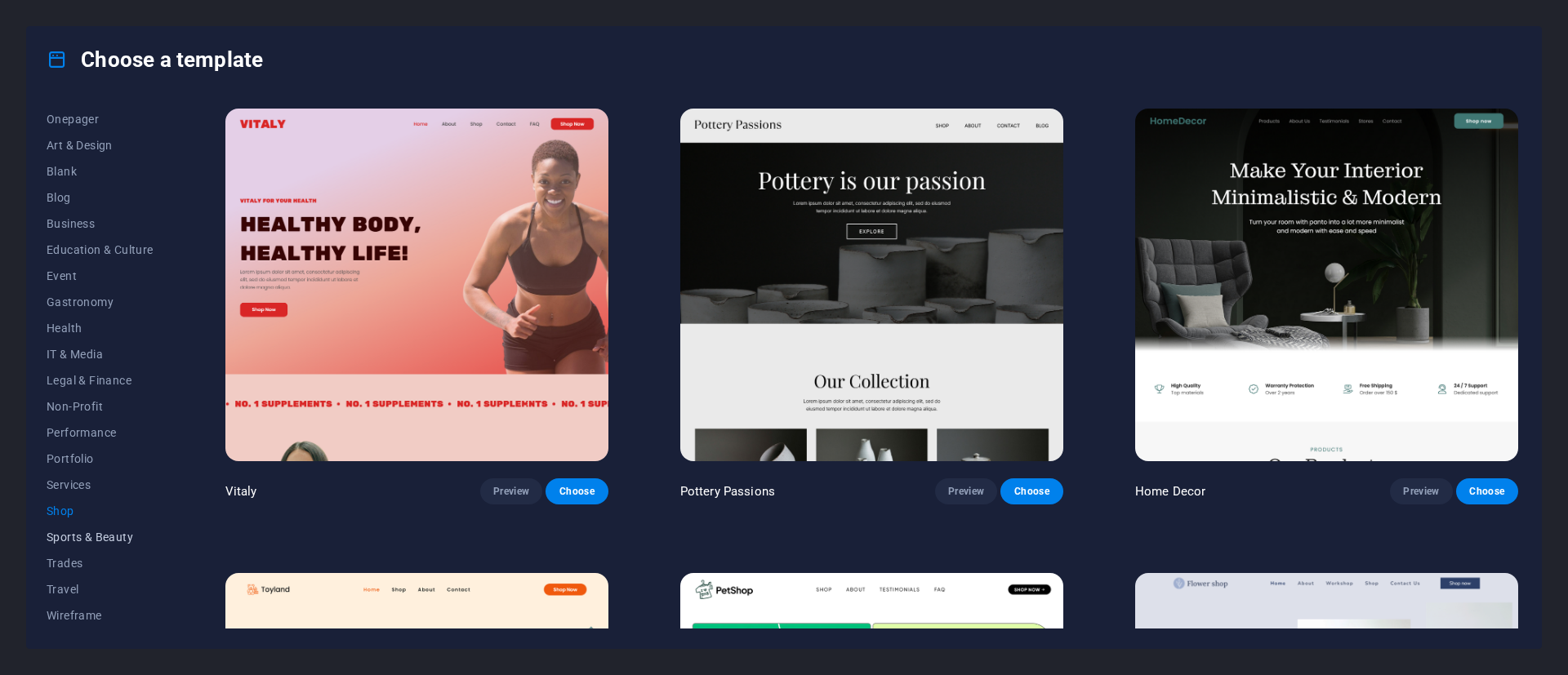
click at [72, 542] on span "Sports & Beauty" at bounding box center [100, 537] width 107 height 13
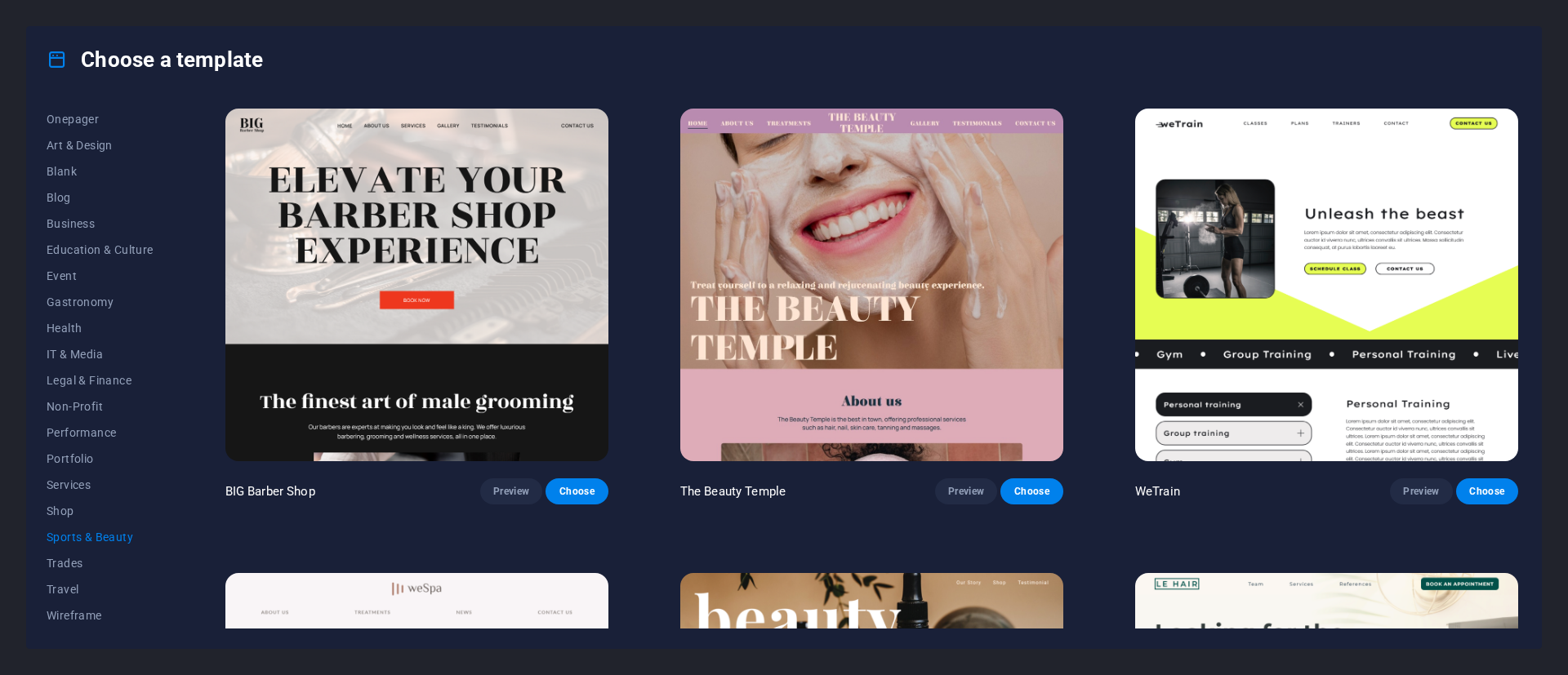
click at [1304, 256] on img at bounding box center [1327, 284] width 383 height 353
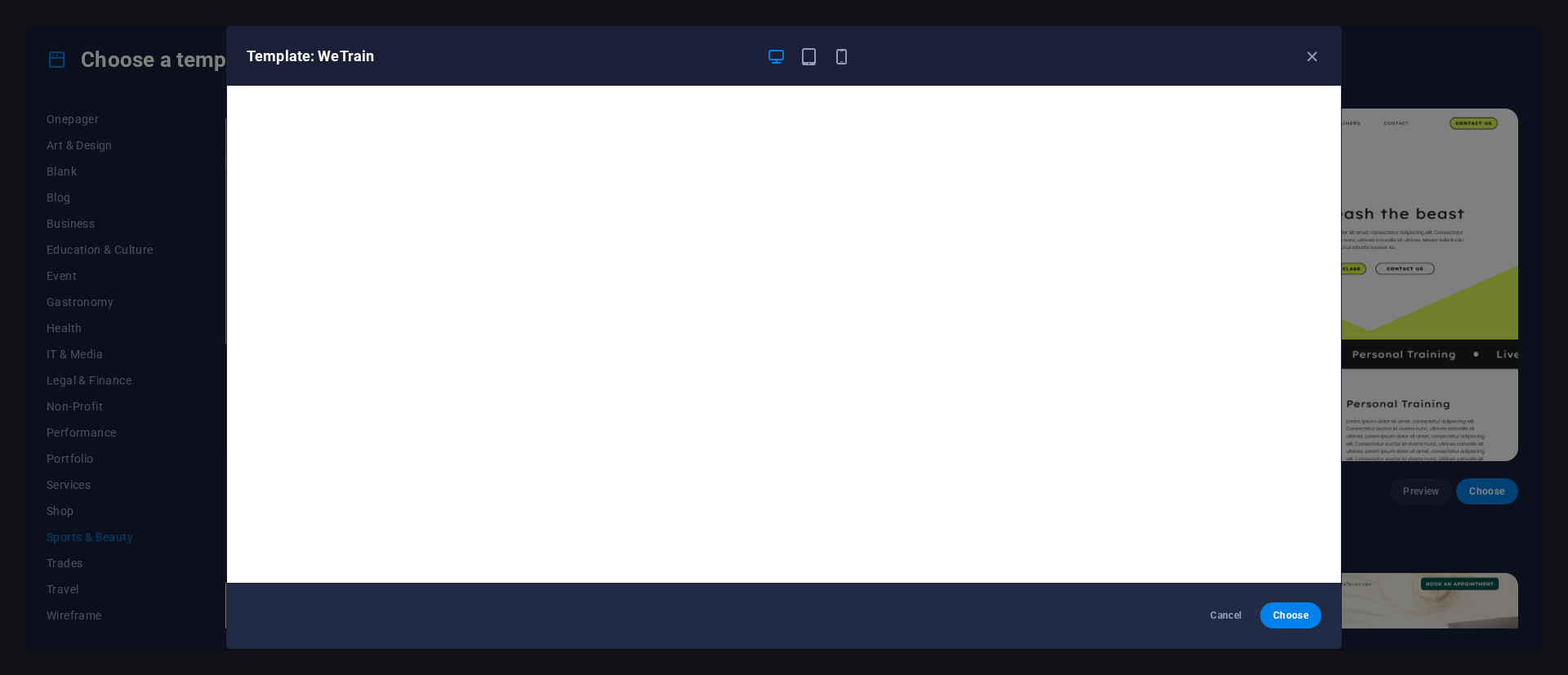
click at [1393, 295] on div "Template: WeTrain Cancel Choose" at bounding box center [784, 338] width 1568 height 675
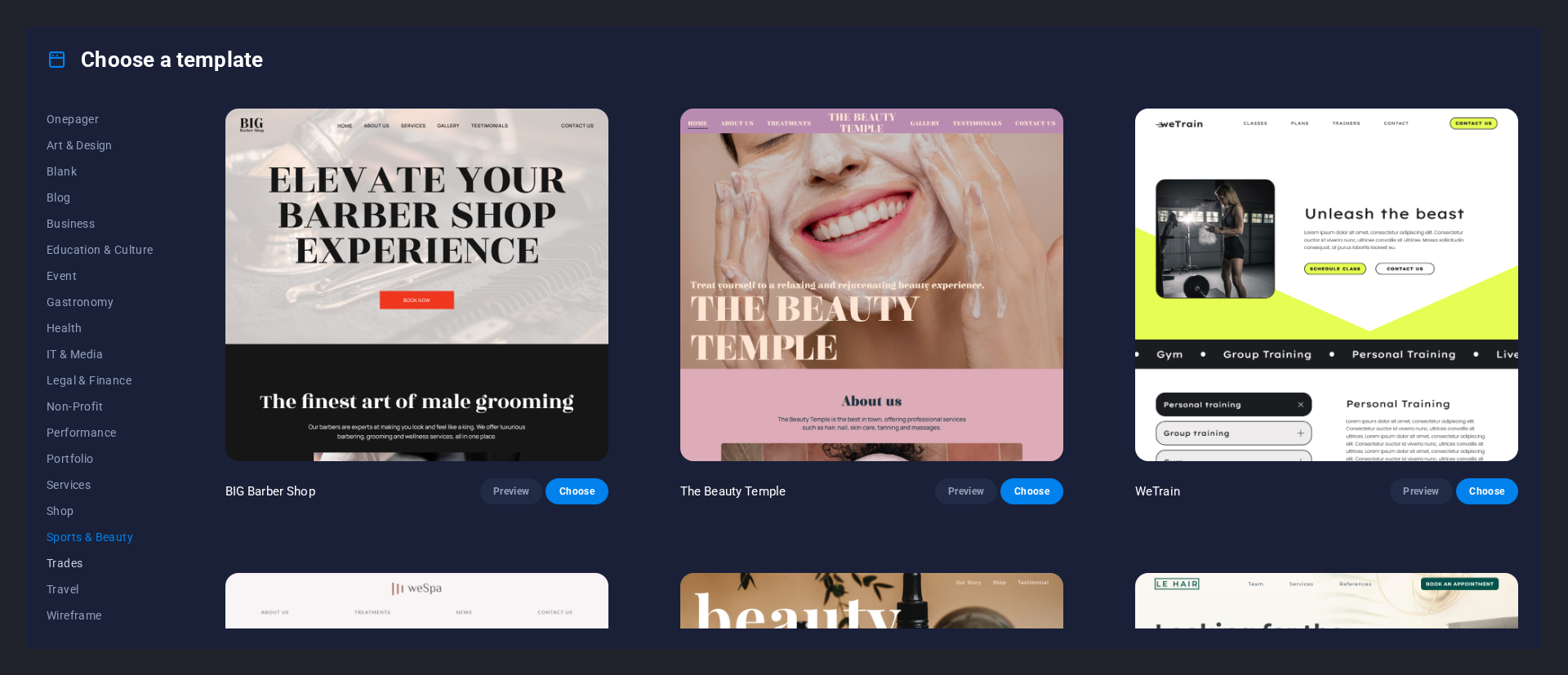
click at [59, 573] on button "Trades" at bounding box center [100, 563] width 107 height 26
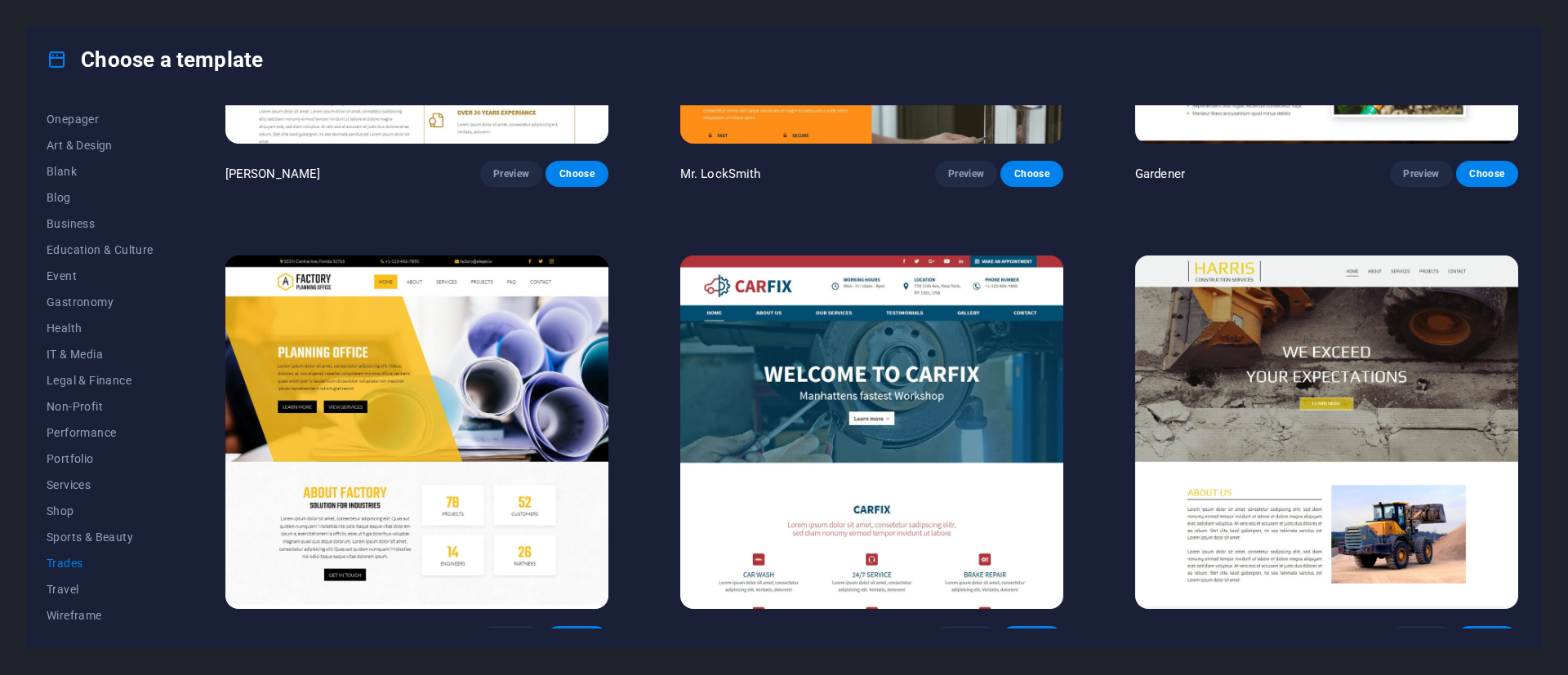
scroll to position [800, 0]
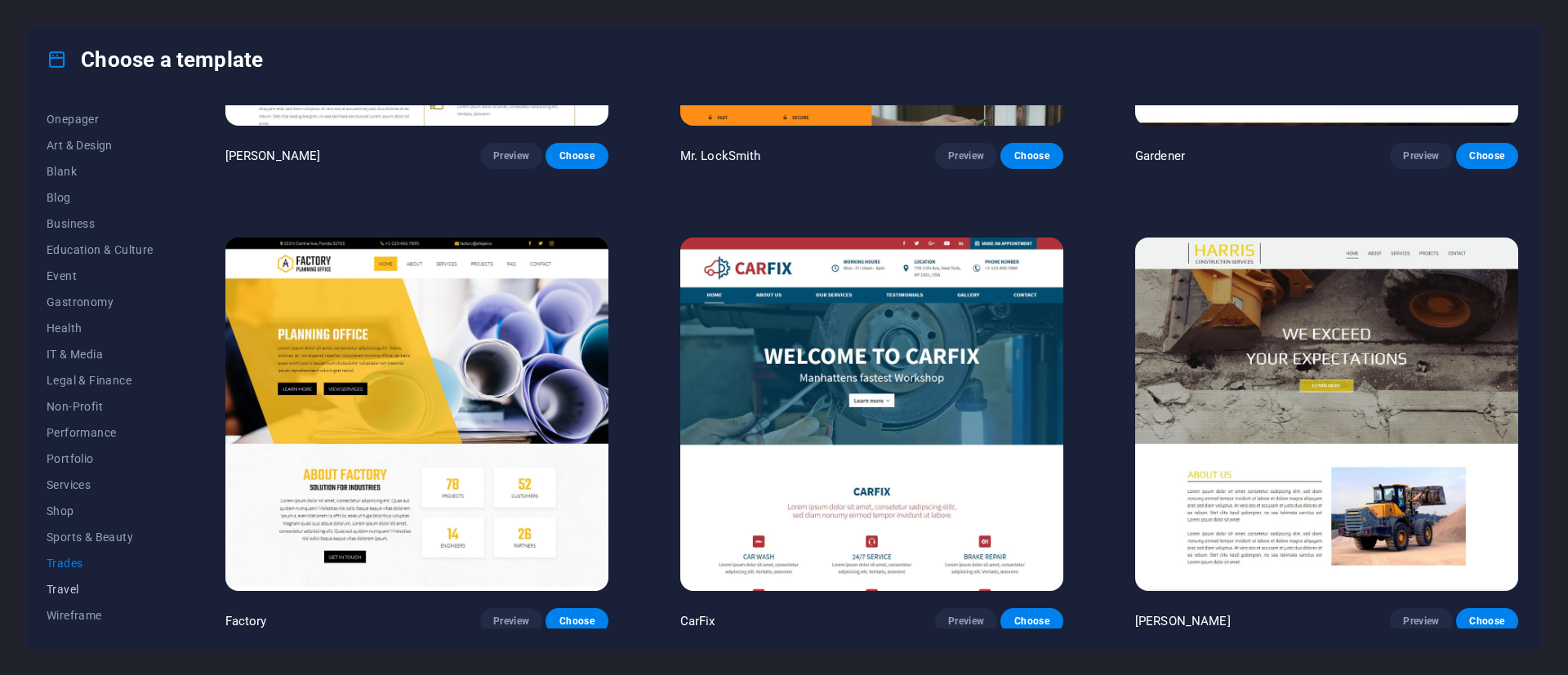
click at [74, 590] on span "Travel" at bounding box center [100, 589] width 107 height 13
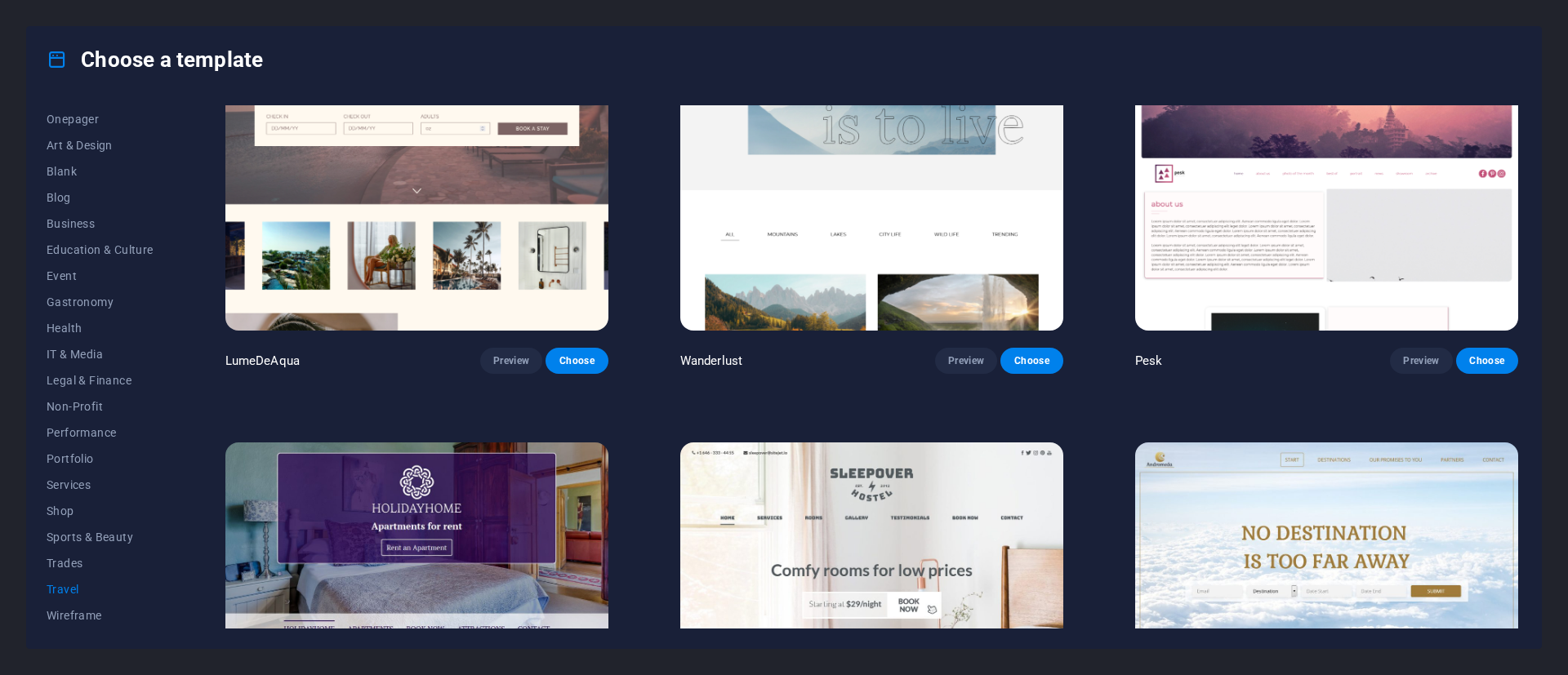
scroll to position [0, 0]
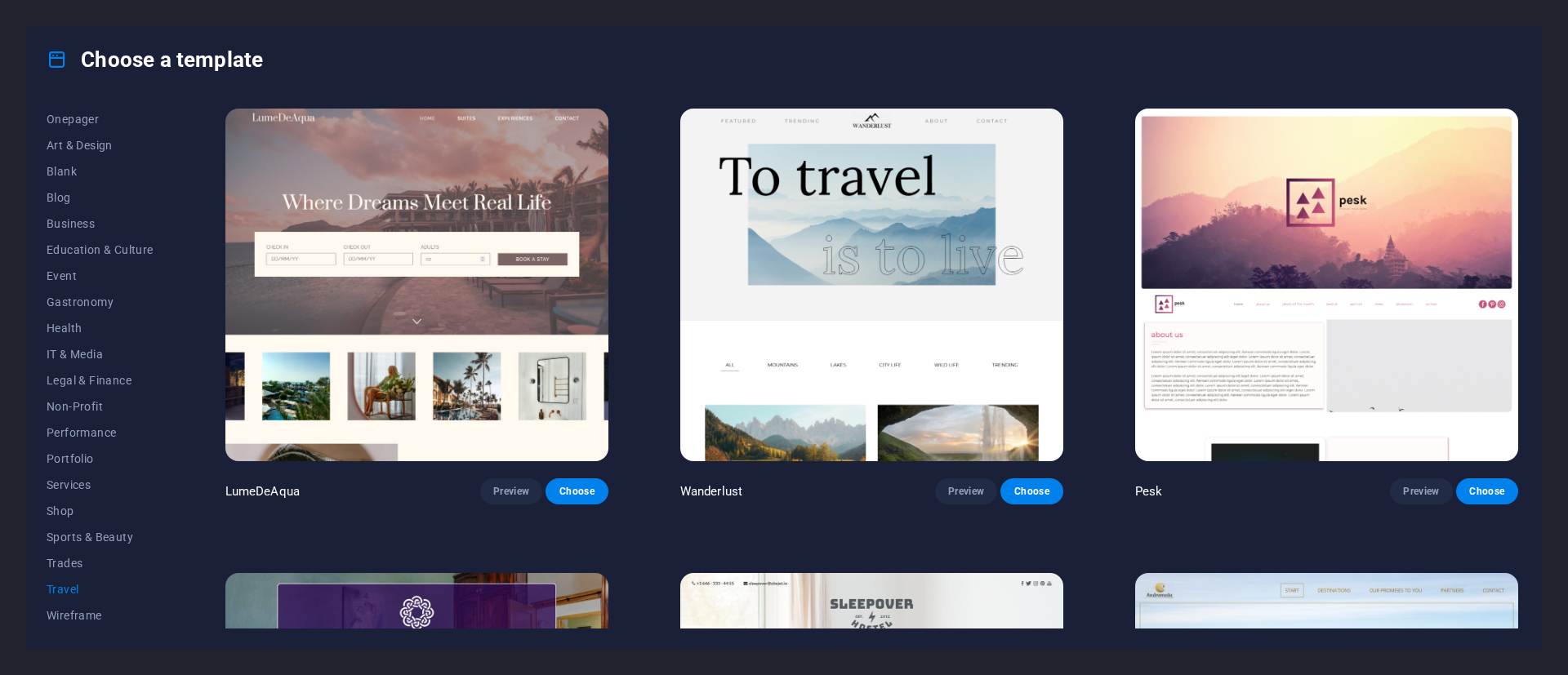
click at [492, 193] on img at bounding box center [416, 284] width 383 height 353
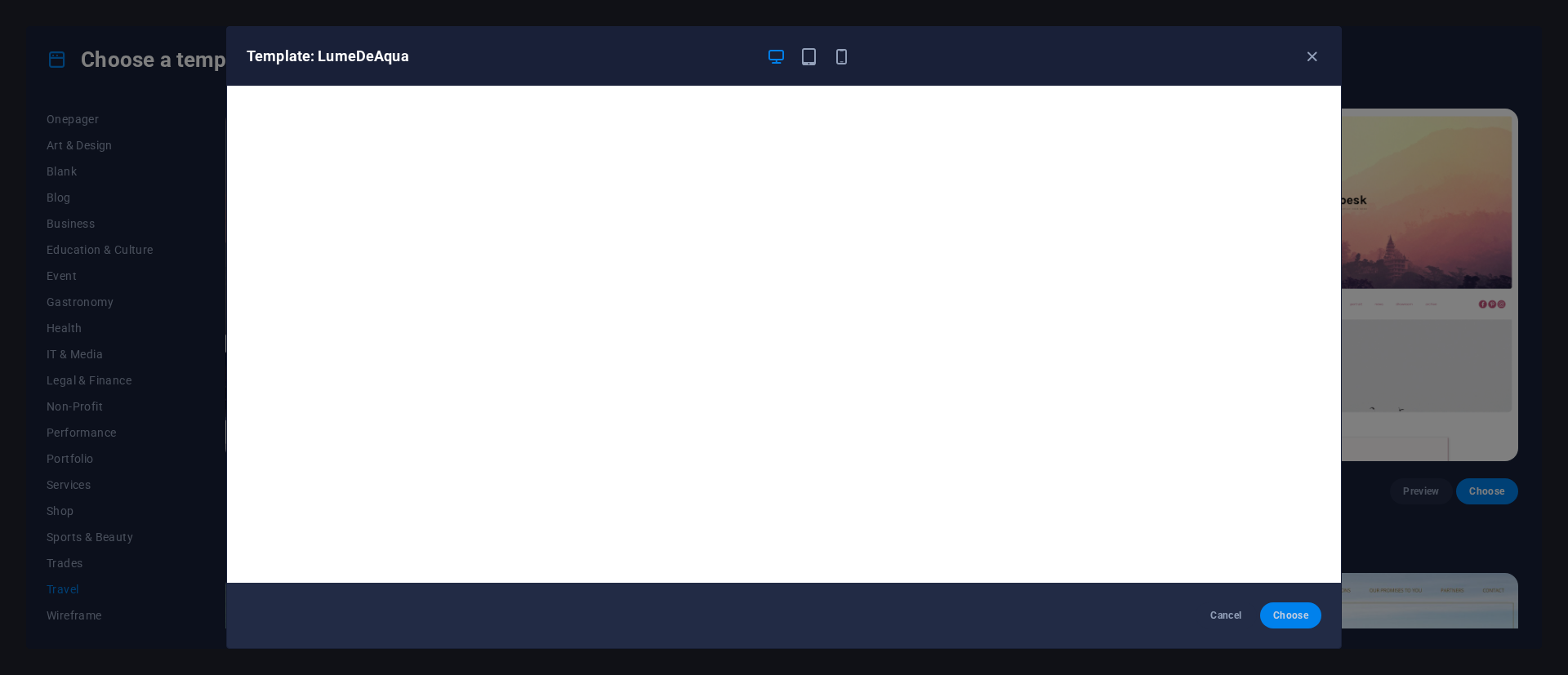
click at [1292, 599] on button "Choose" at bounding box center [1290, 616] width 61 height 26
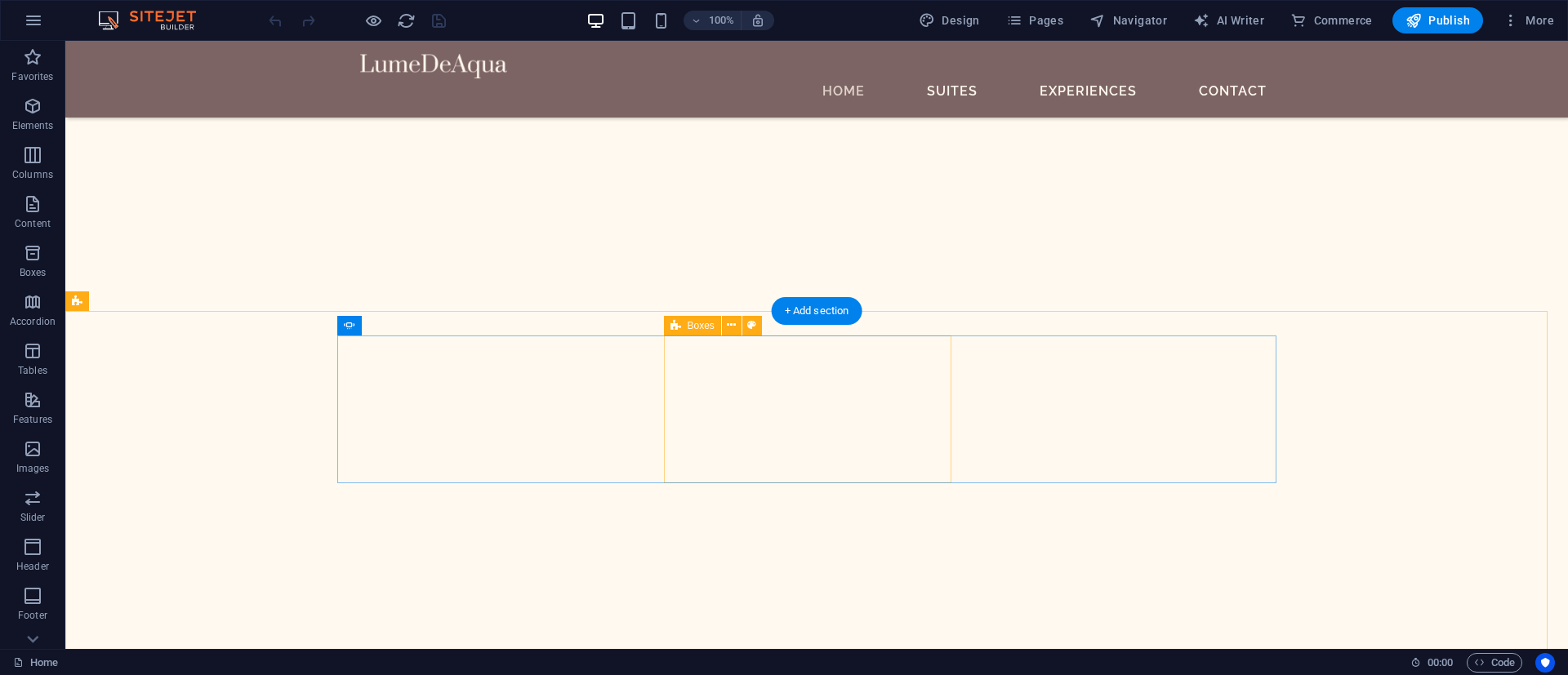
scroll to position [3470, 0]
